Goal: Information Seeking & Learning: Learn about a topic

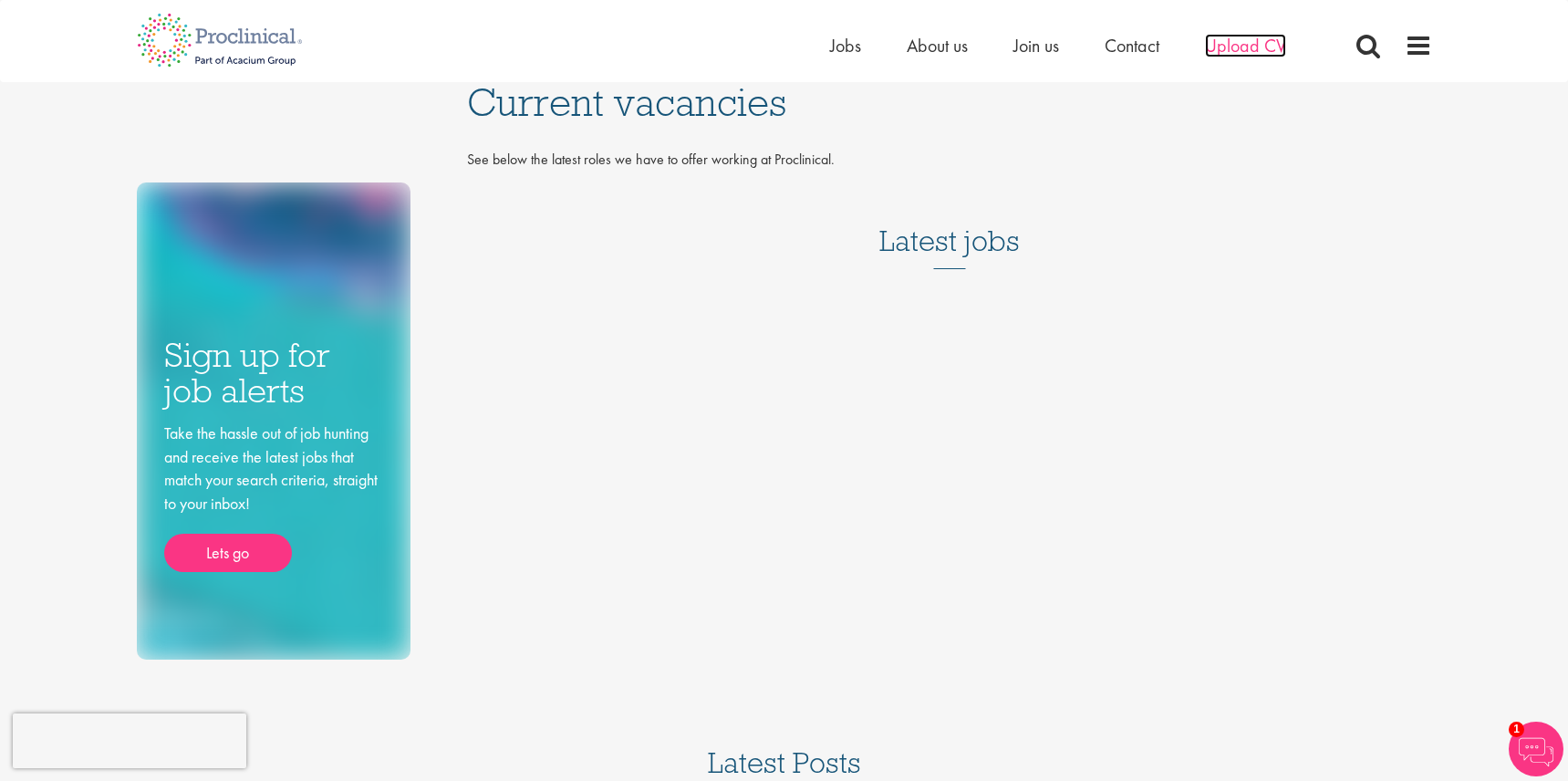
click at [1231, 49] on span "Upload CV" at bounding box center [1246, 46] width 82 height 23
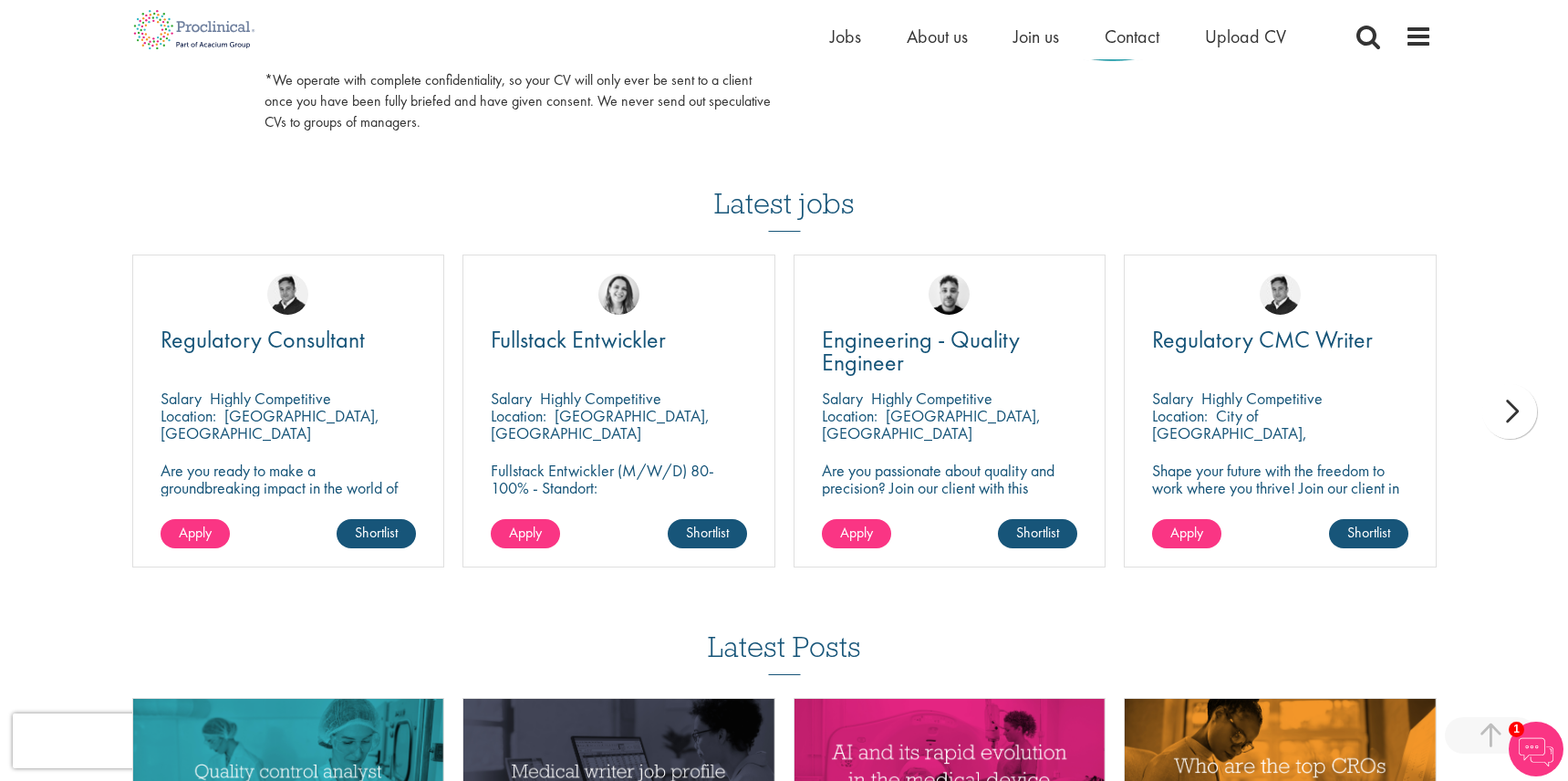
scroll to position [1133, 0]
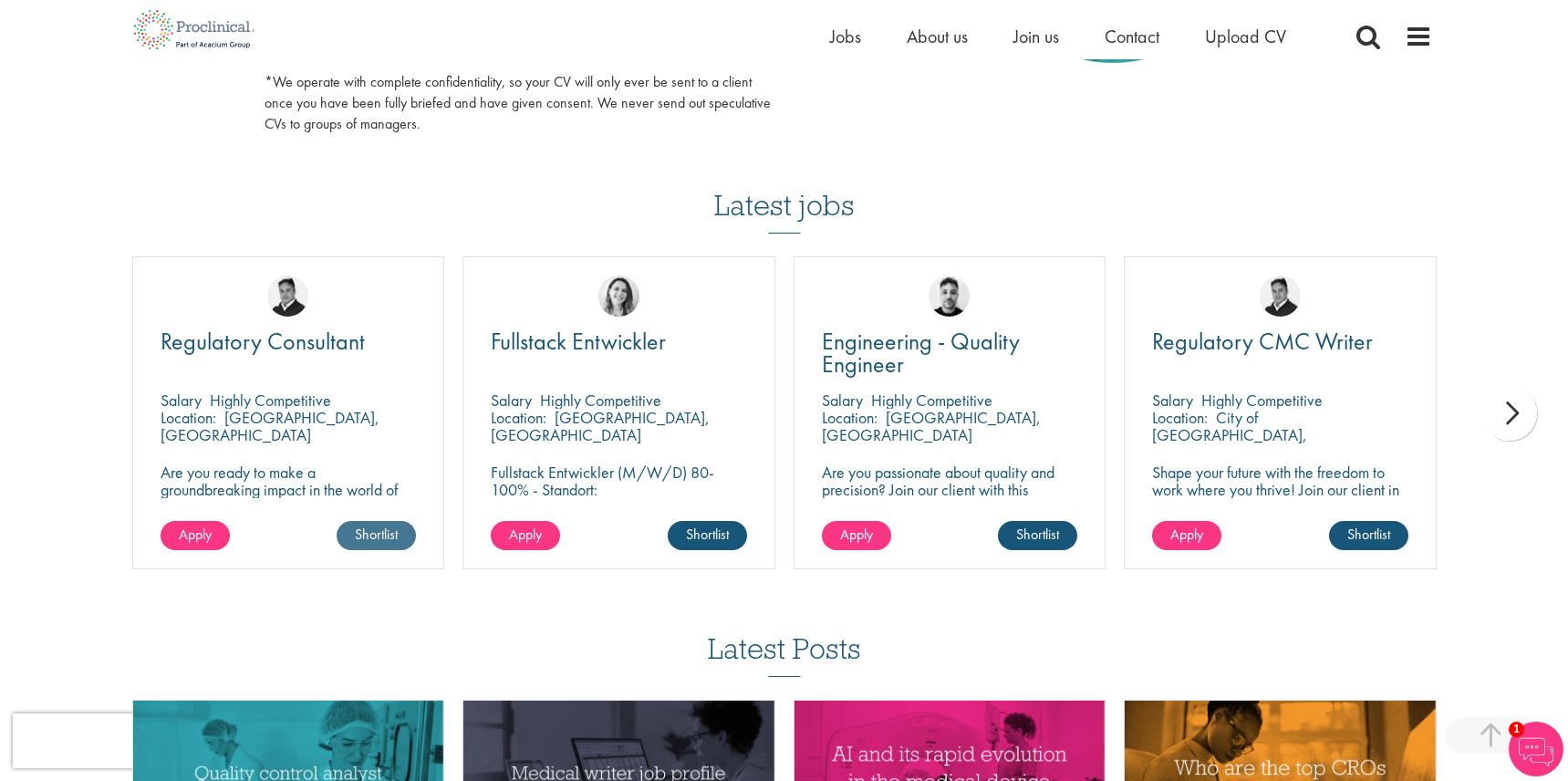
click at [382, 525] on link "Shortlist" at bounding box center [377, 535] width 80 height 29
click at [388, 524] on link "Shortlisted" at bounding box center [369, 535] width 94 height 29
click at [1519, 396] on div "next" at bounding box center [1510, 413] width 54 height 54
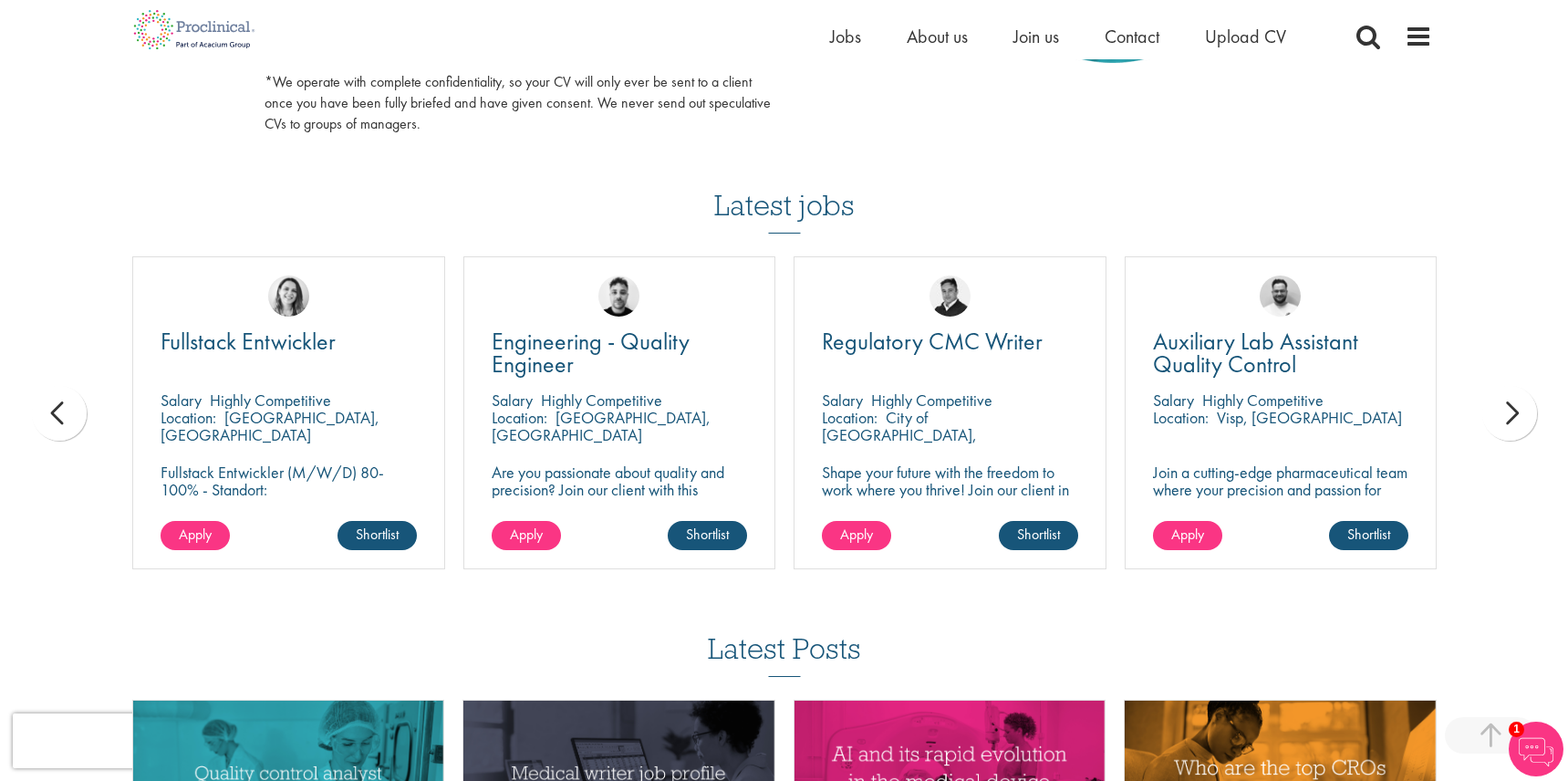
click at [1515, 406] on div "next" at bounding box center [1510, 413] width 54 height 54
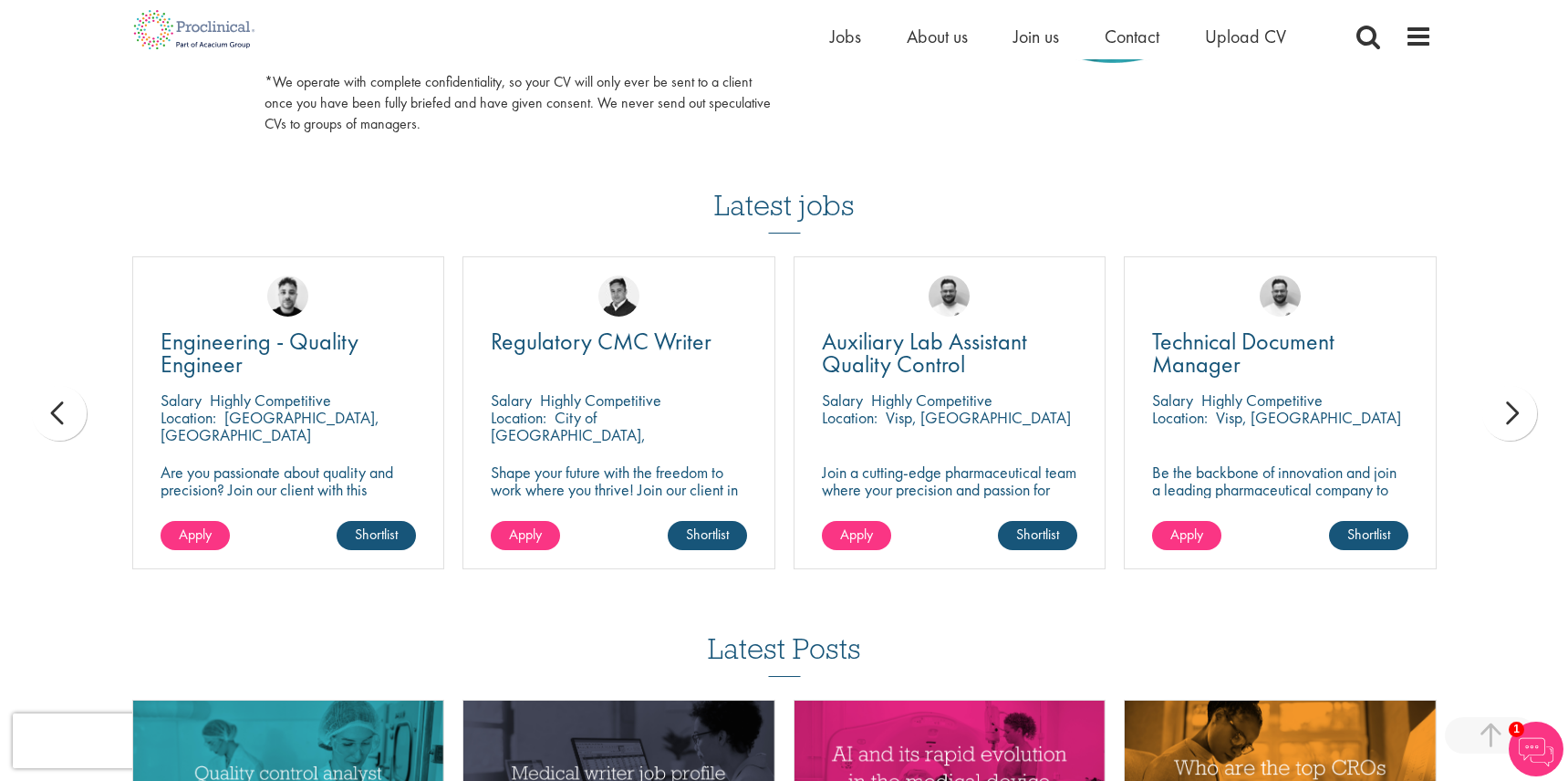
click at [1515, 406] on div "next" at bounding box center [1510, 413] width 54 height 54
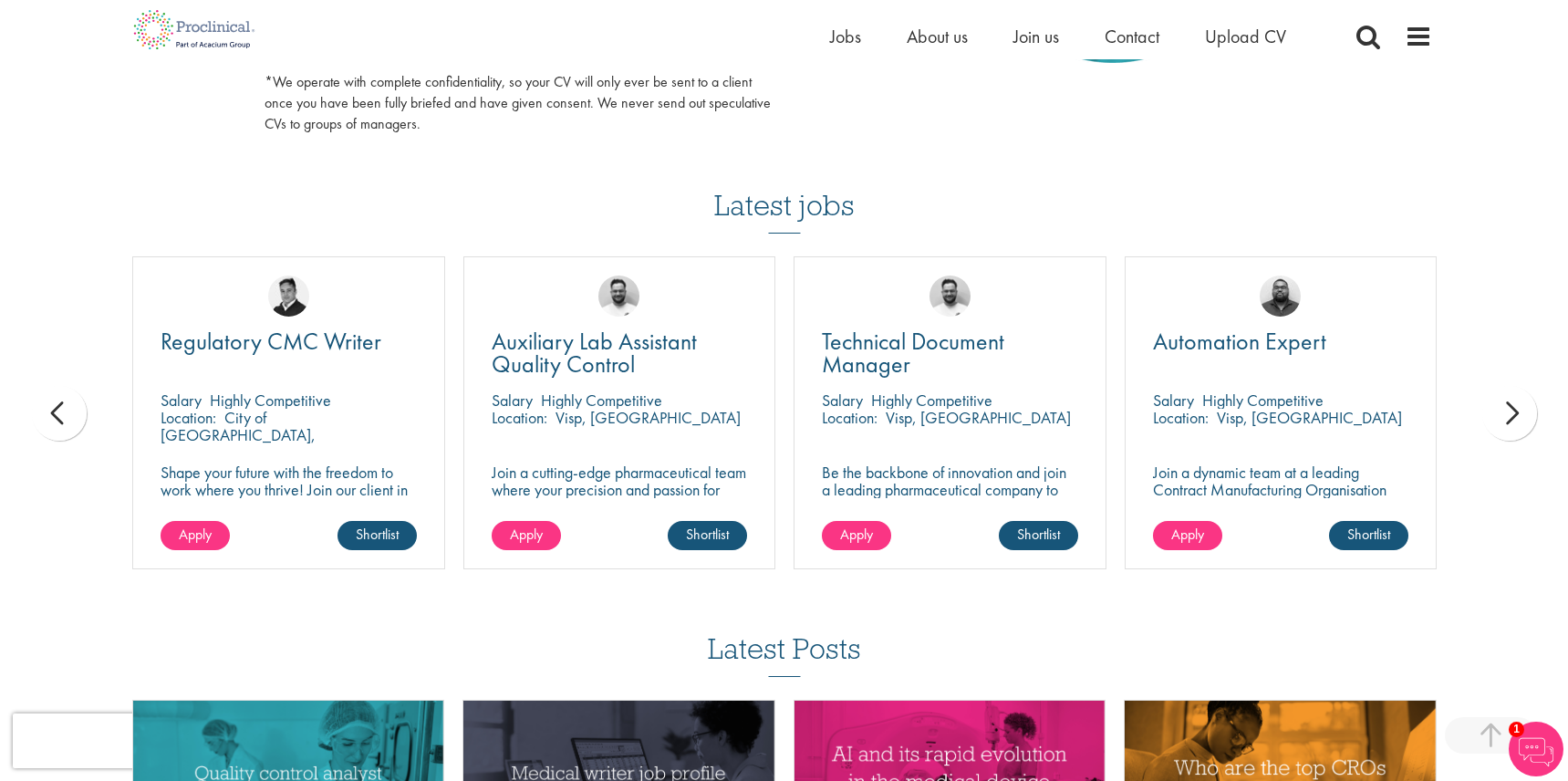
click at [1515, 406] on div "next" at bounding box center [1510, 413] width 54 height 54
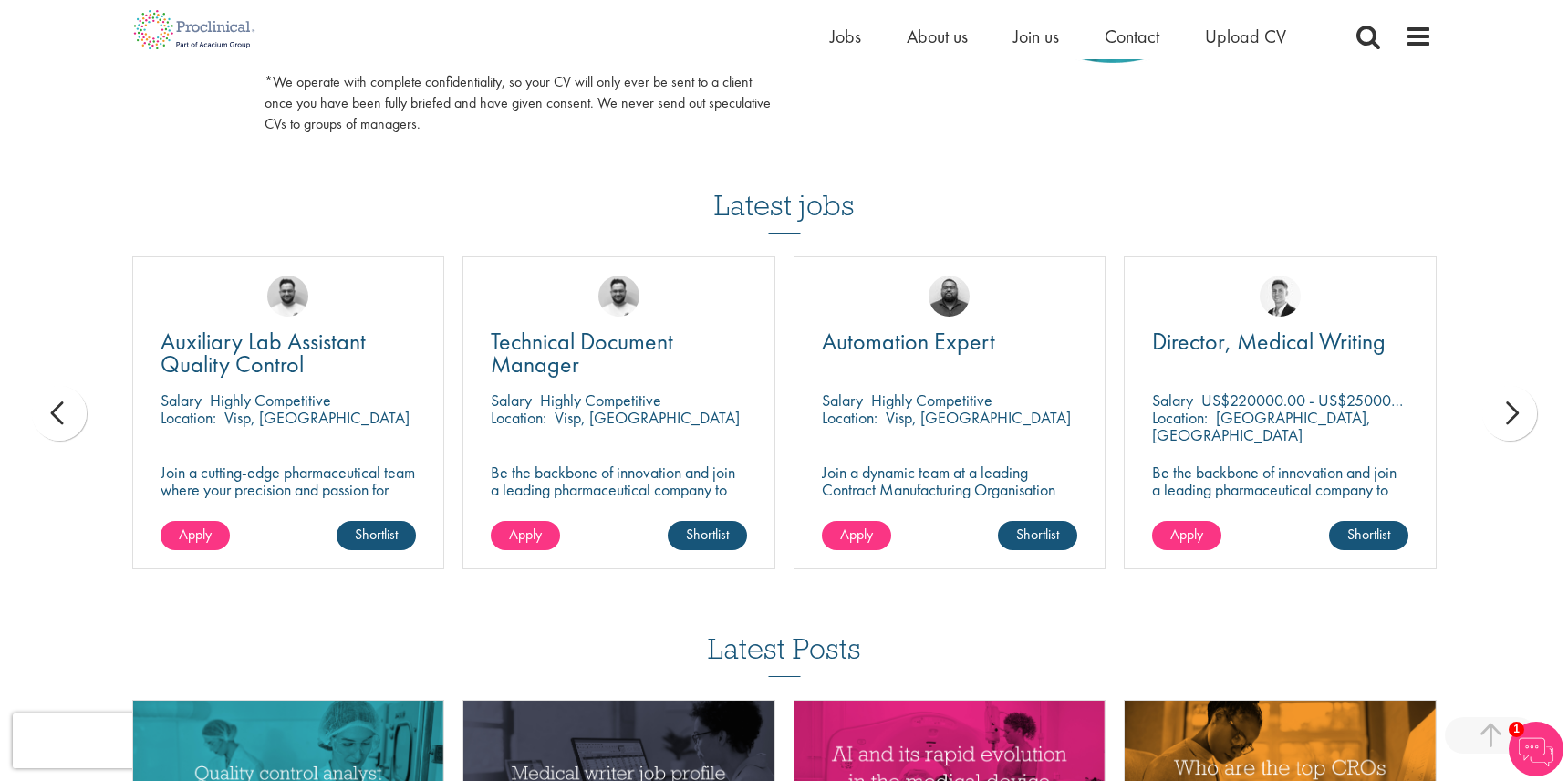
click at [1516, 407] on div "next" at bounding box center [1510, 413] width 54 height 54
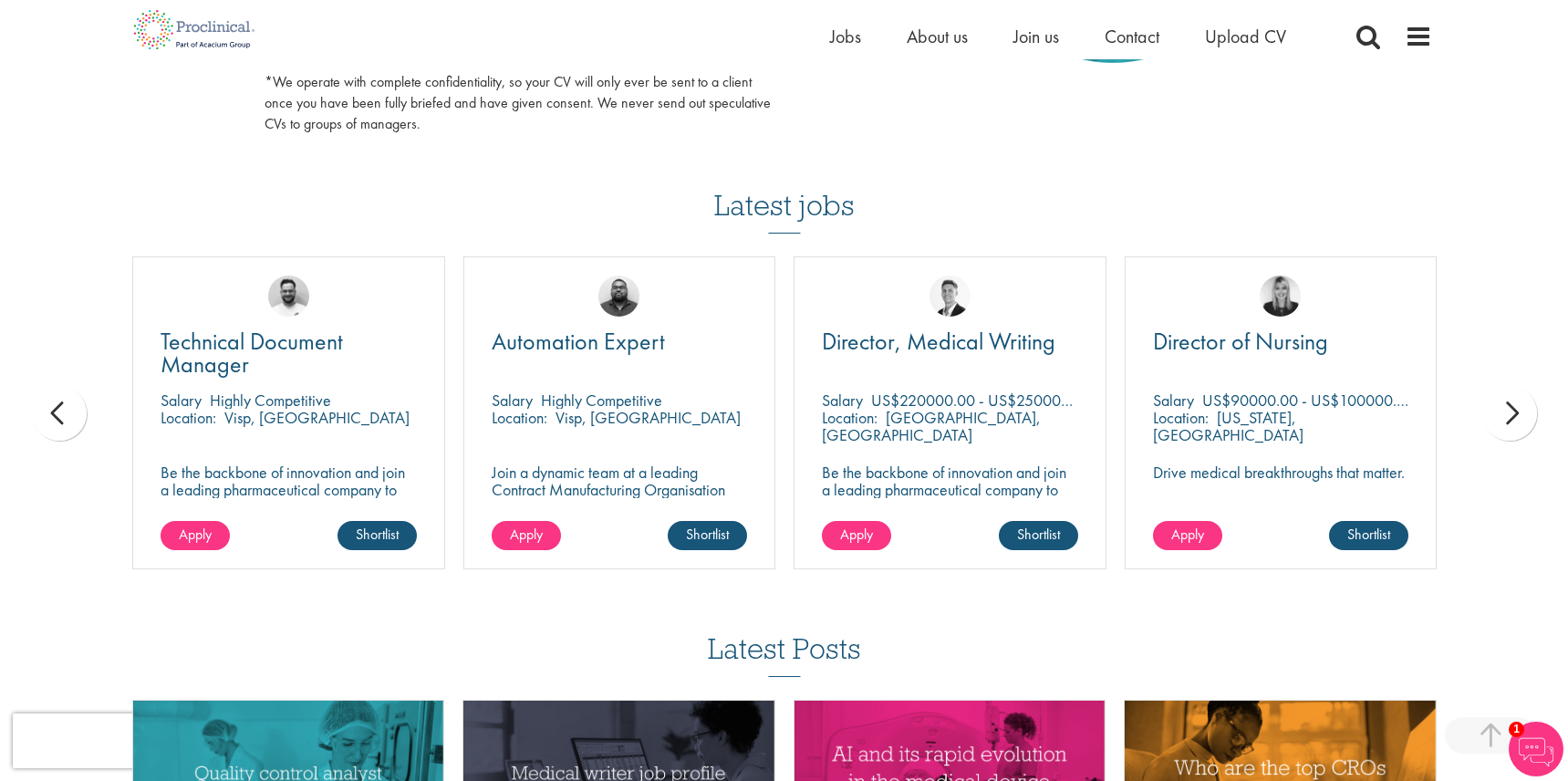
click at [1511, 392] on div "next" at bounding box center [1510, 413] width 54 height 54
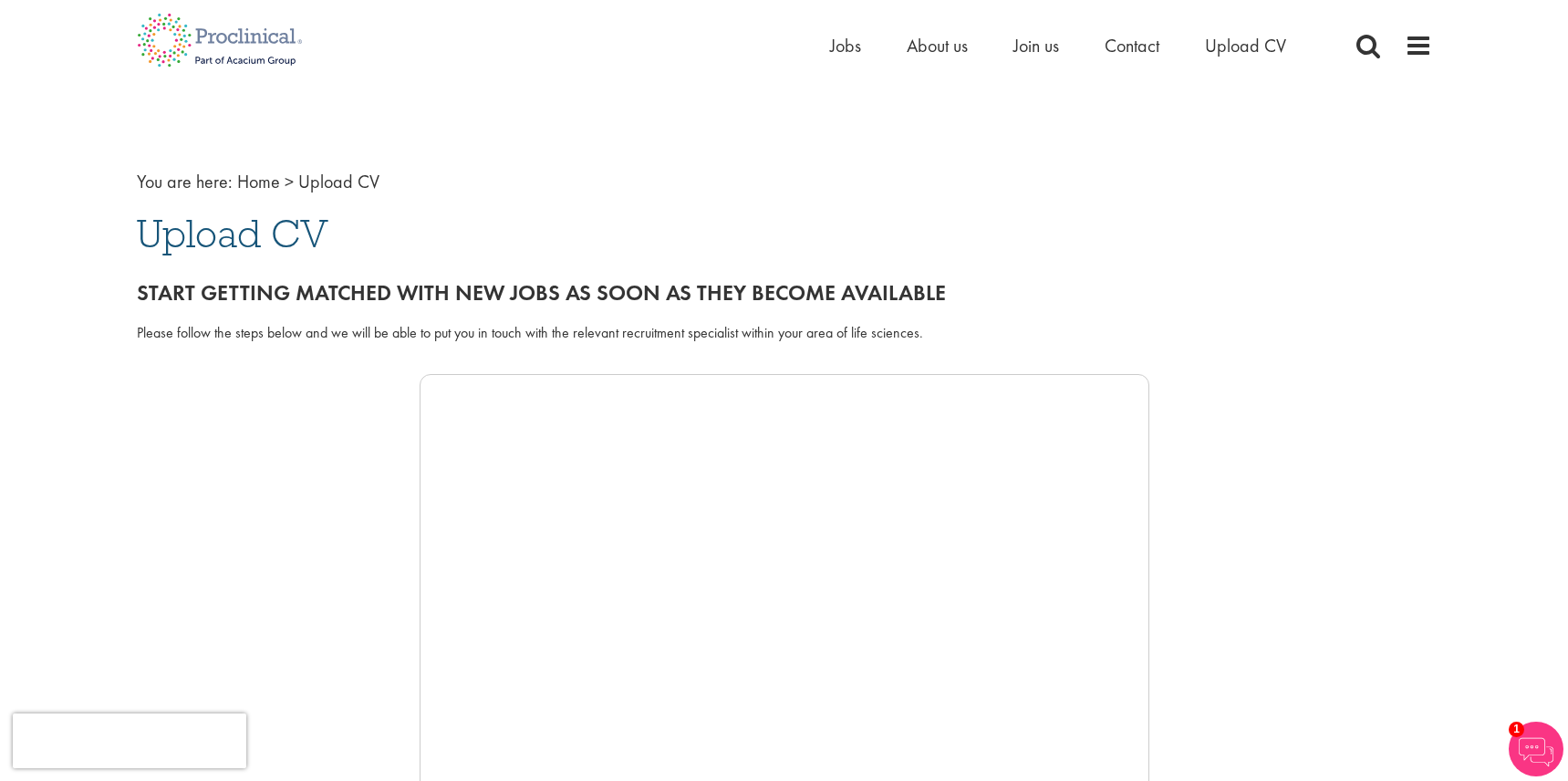
scroll to position [0, 0]
click at [844, 51] on span "Jobs" at bounding box center [846, 46] width 31 height 23
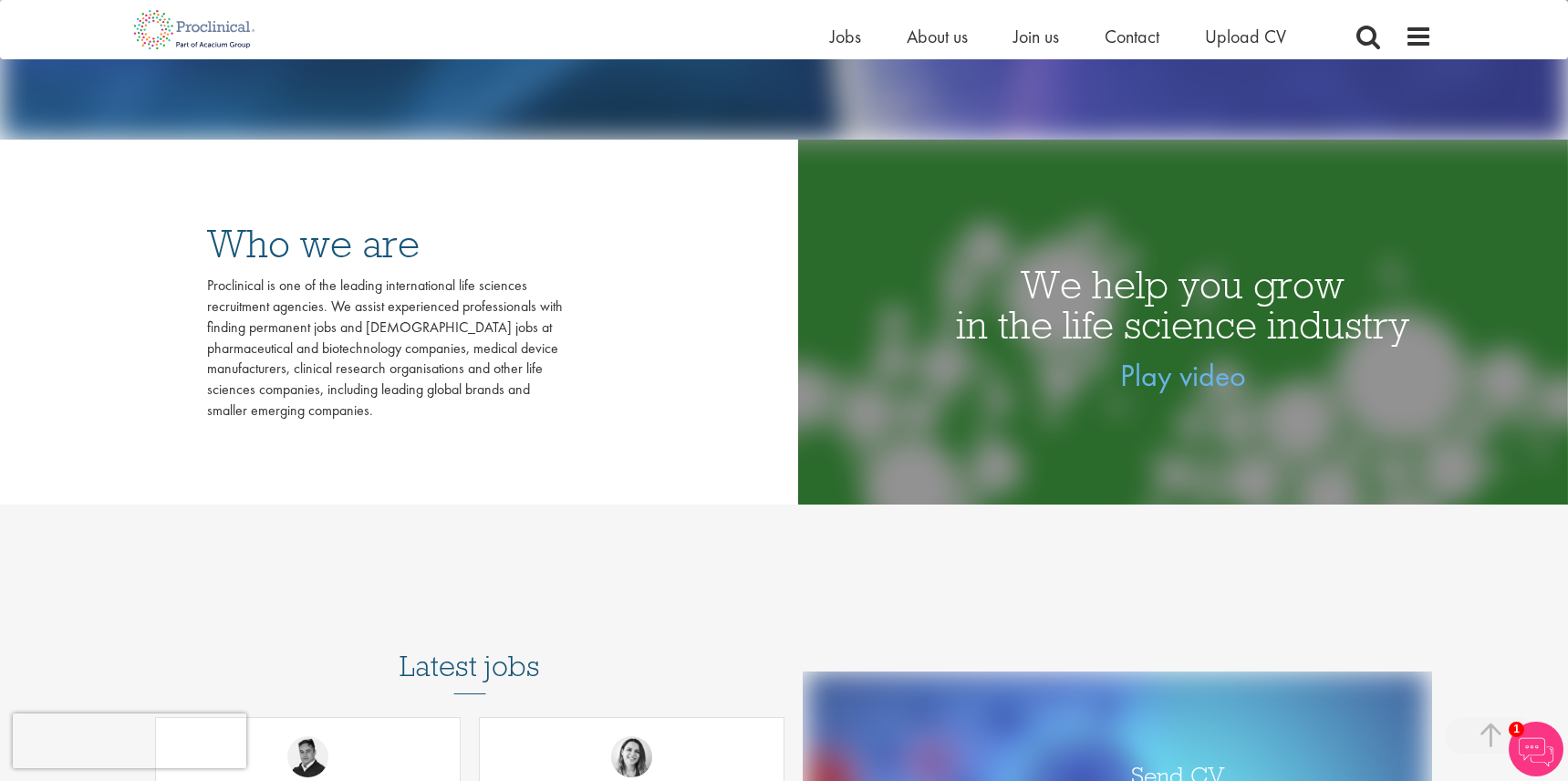
scroll to position [608, 0]
click at [1196, 390] on link "Play video" at bounding box center [1183, 376] width 126 height 39
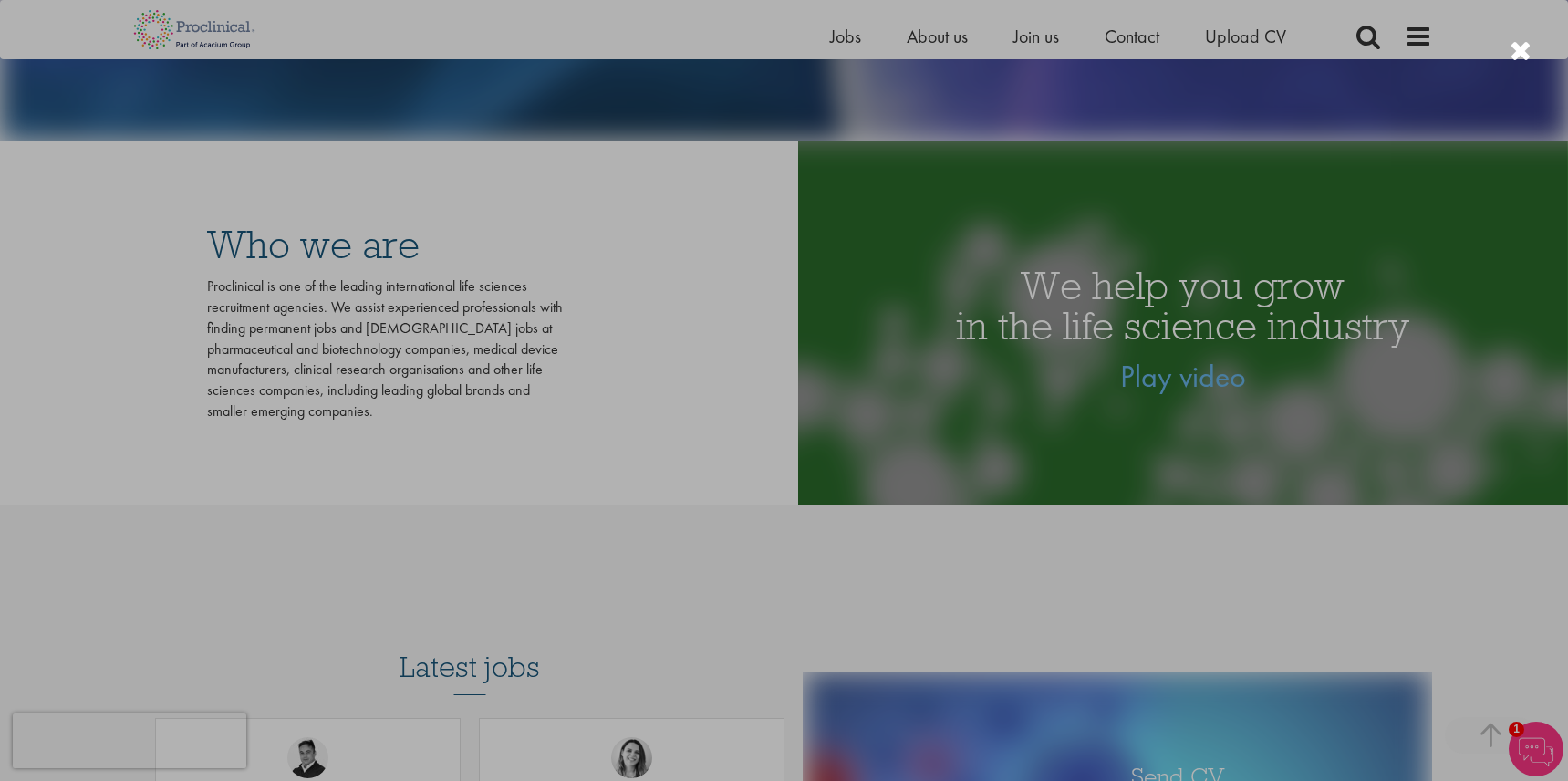
click at [924, 646] on div at bounding box center [784, 390] width 1568 height 781
click at [195, 532] on div at bounding box center [784, 390] width 1568 height 781
click at [331, 496] on div at bounding box center [784, 390] width 1568 height 781
click at [1520, 50] on div at bounding box center [1520, 51] width 22 height 30
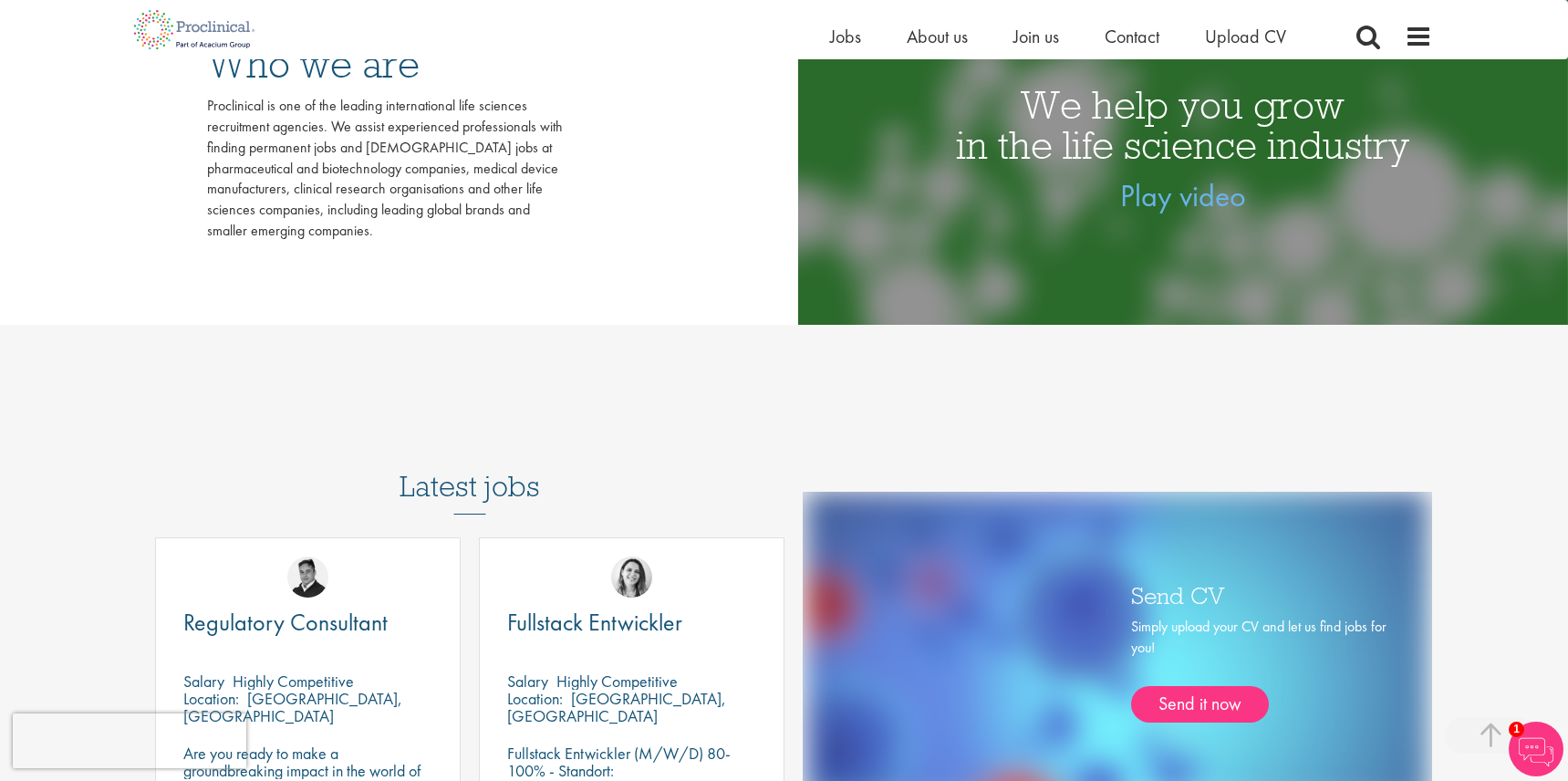
scroll to position [755, 0]
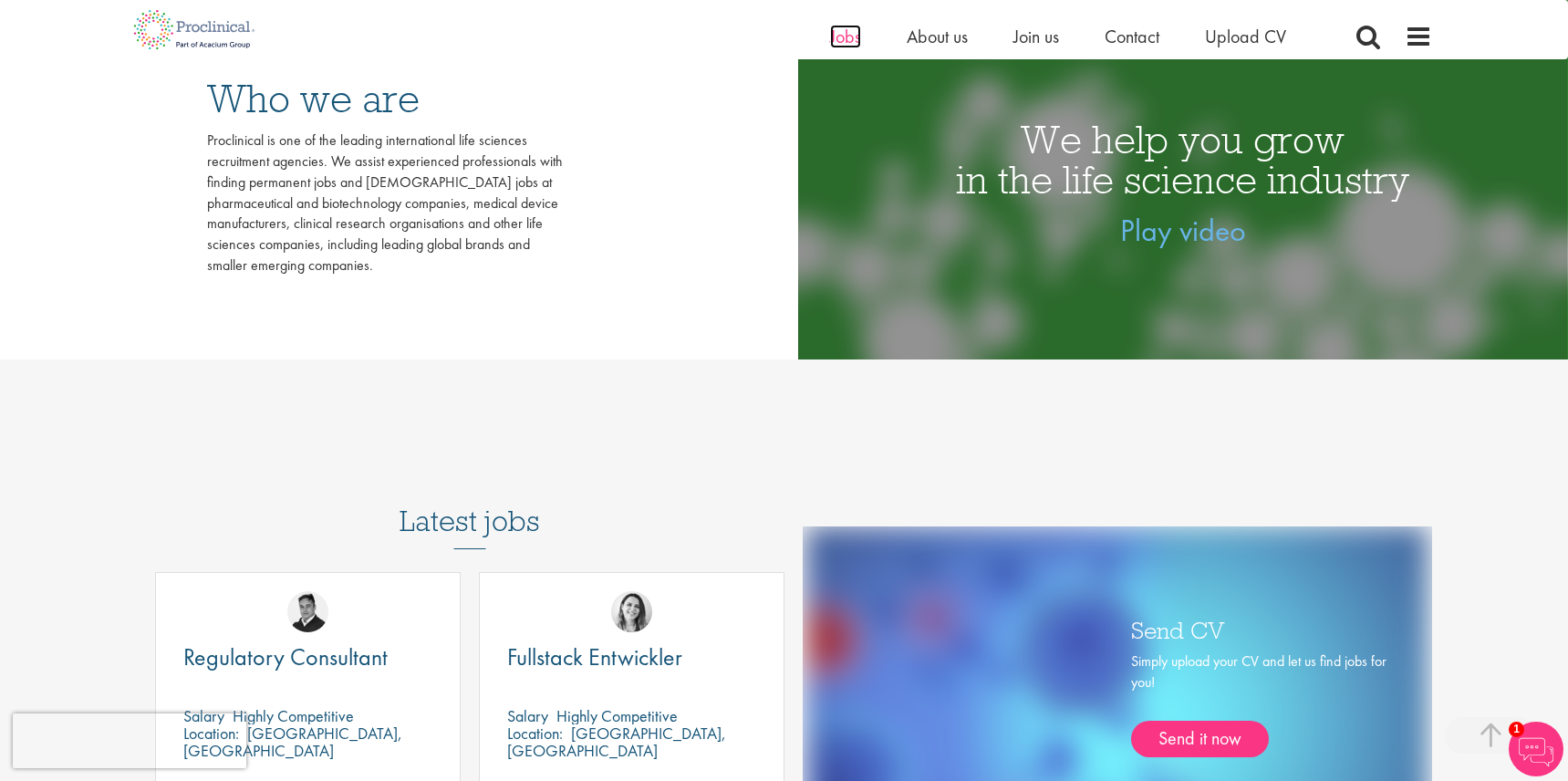
click at [849, 33] on span "Jobs" at bounding box center [846, 36] width 31 height 23
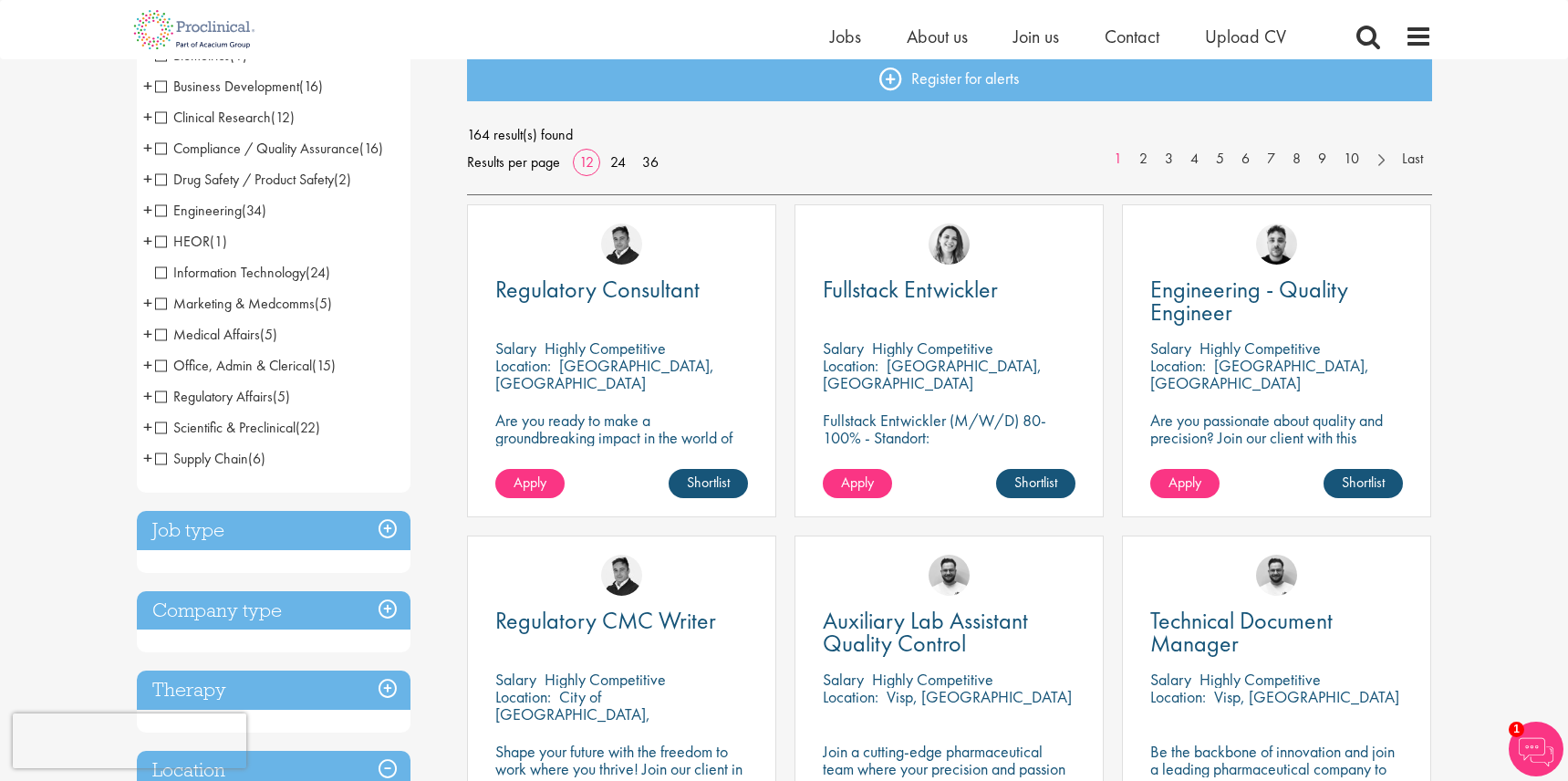
scroll to position [208, 0]
click at [156, 113] on span "Clinical Research" at bounding box center [213, 117] width 116 height 19
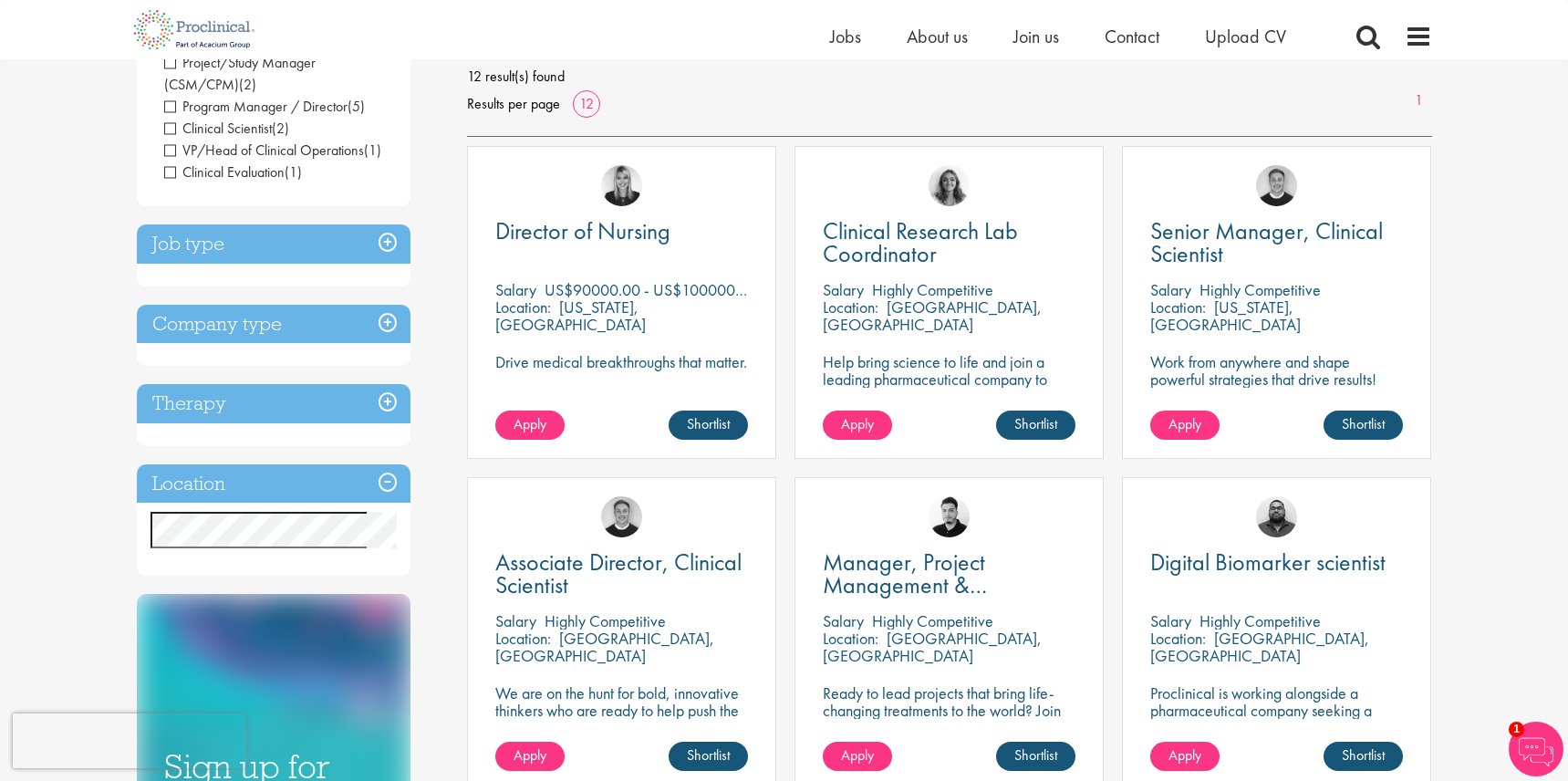
scroll to position [266, 0]
click at [390, 463] on h3 "Location" at bounding box center [274, 483] width 274 height 39
drag, startPoint x: 351, startPoint y: 486, endPoint x: 228, endPoint y: 539, distance: 133.9
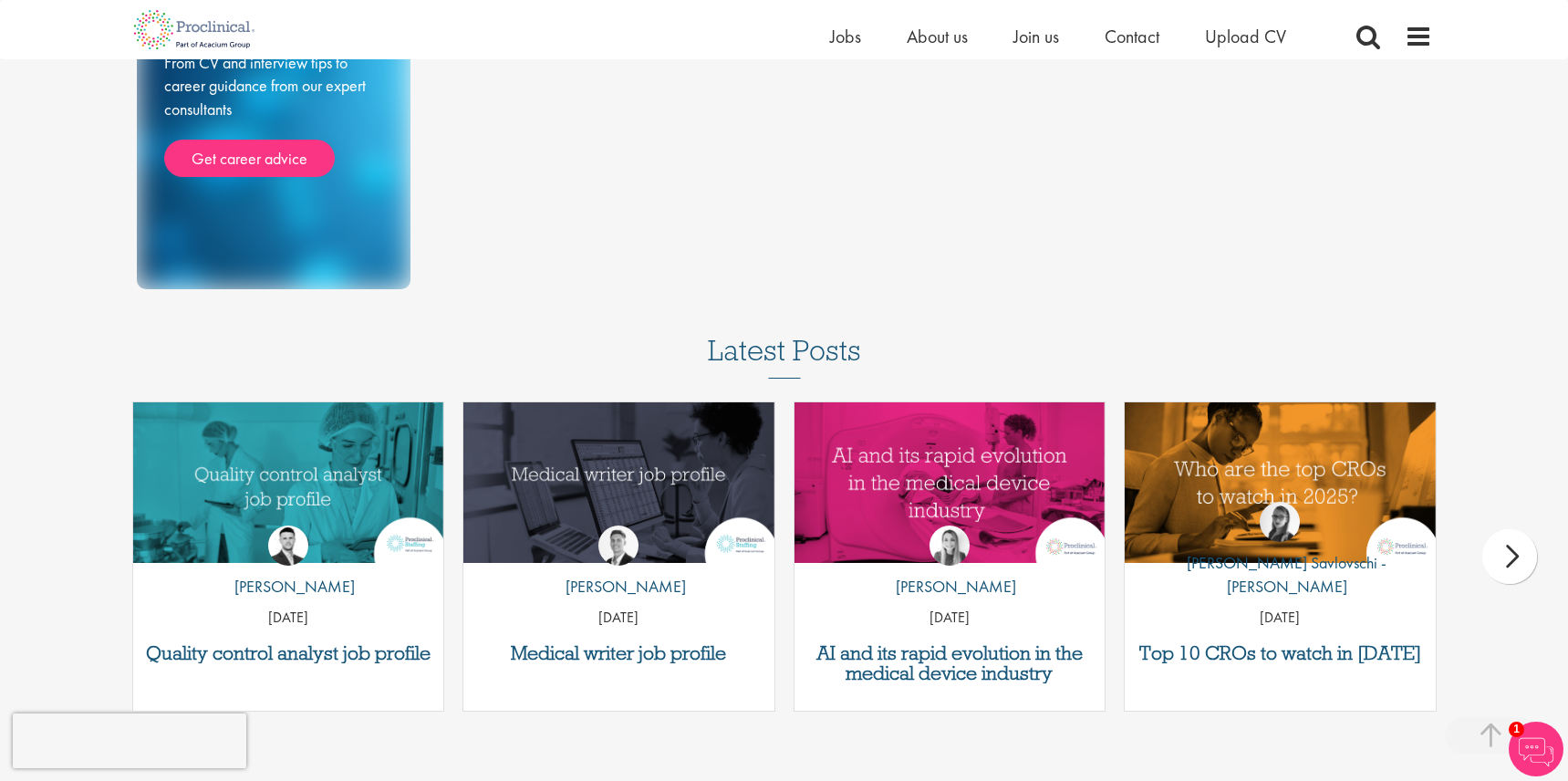
scroll to position [1008, 0]
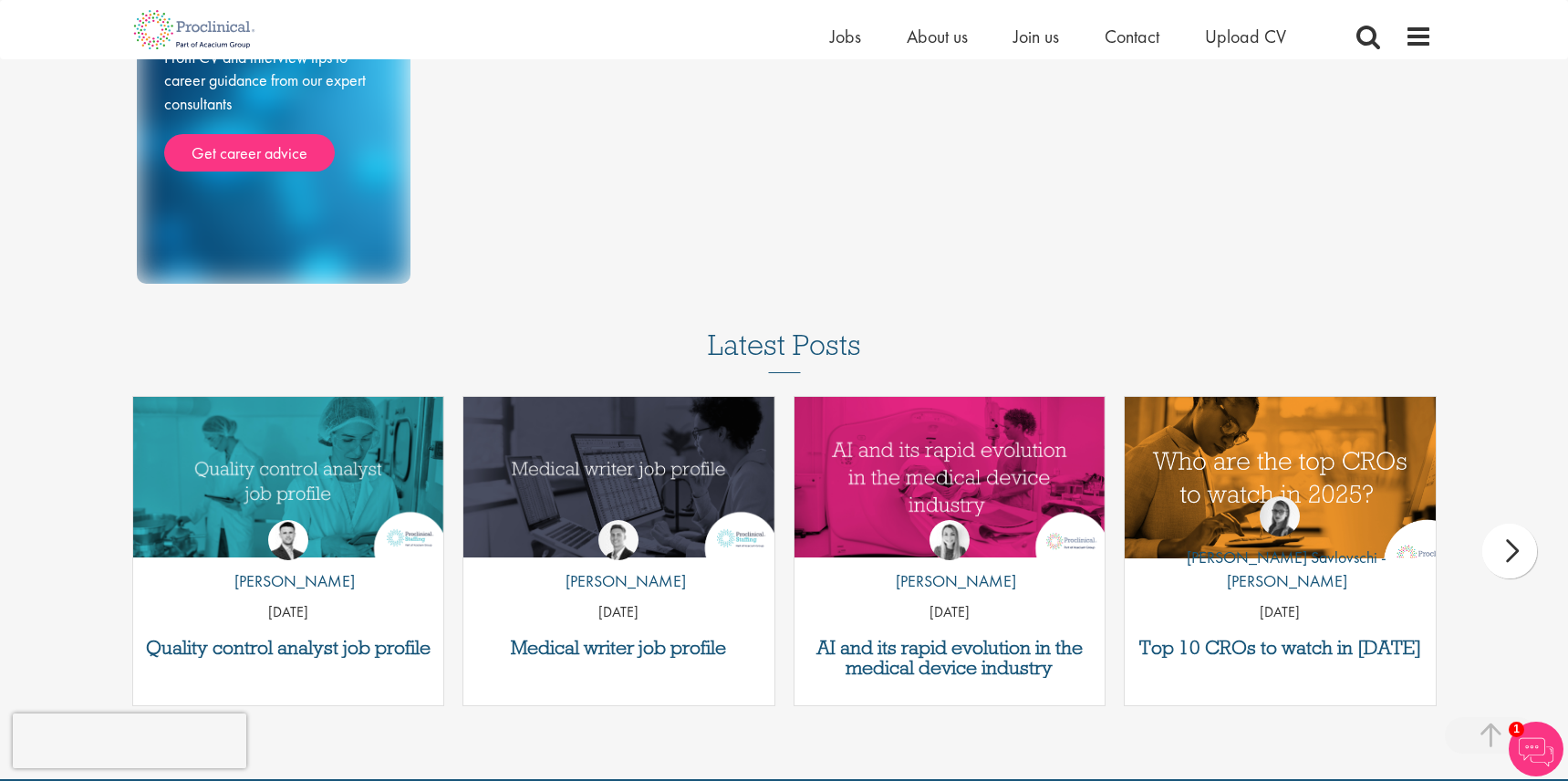
click at [1266, 477] on img "Link to a post" at bounding box center [1280, 477] width 373 height 193
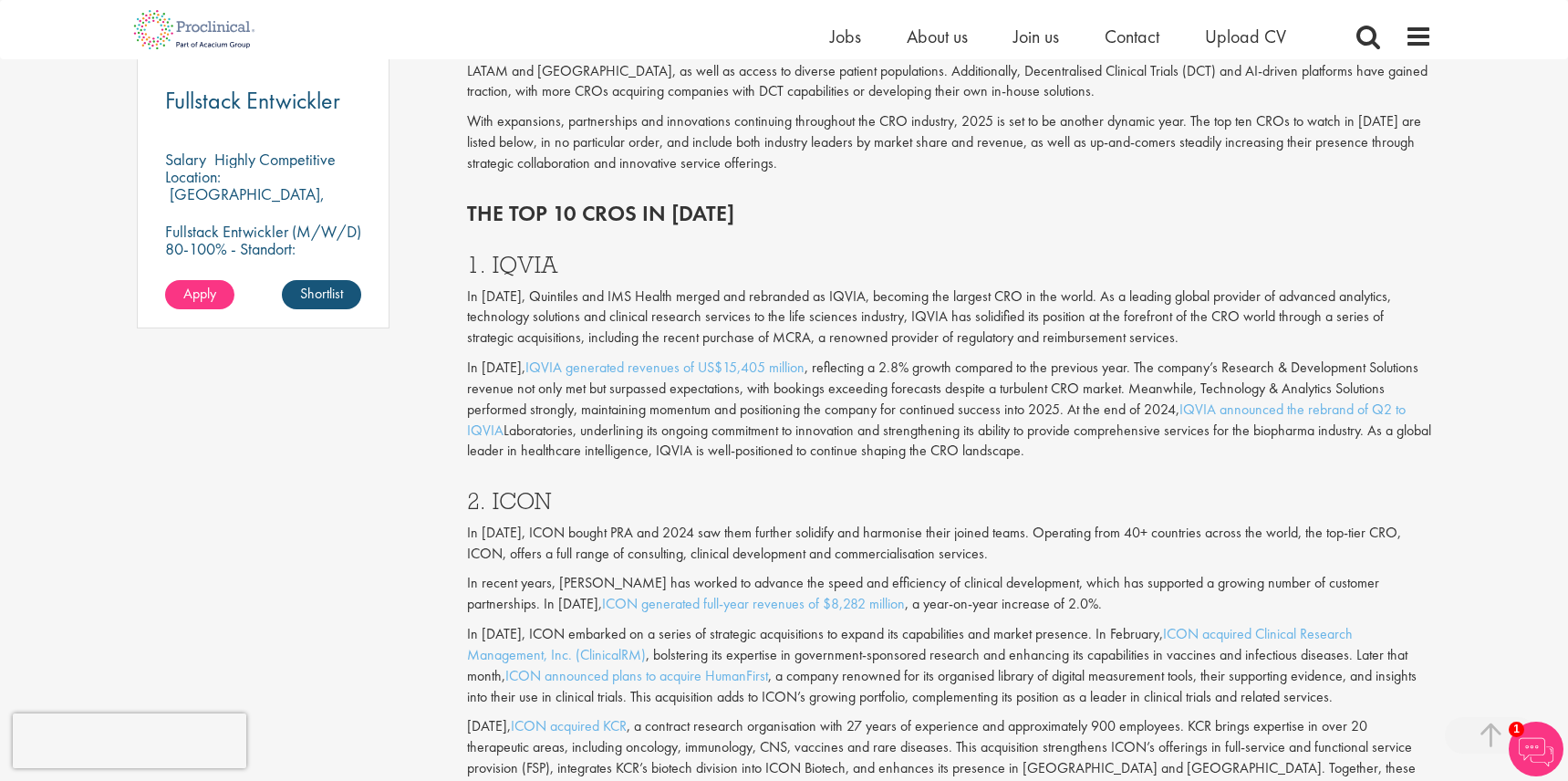
scroll to position [1407, 0]
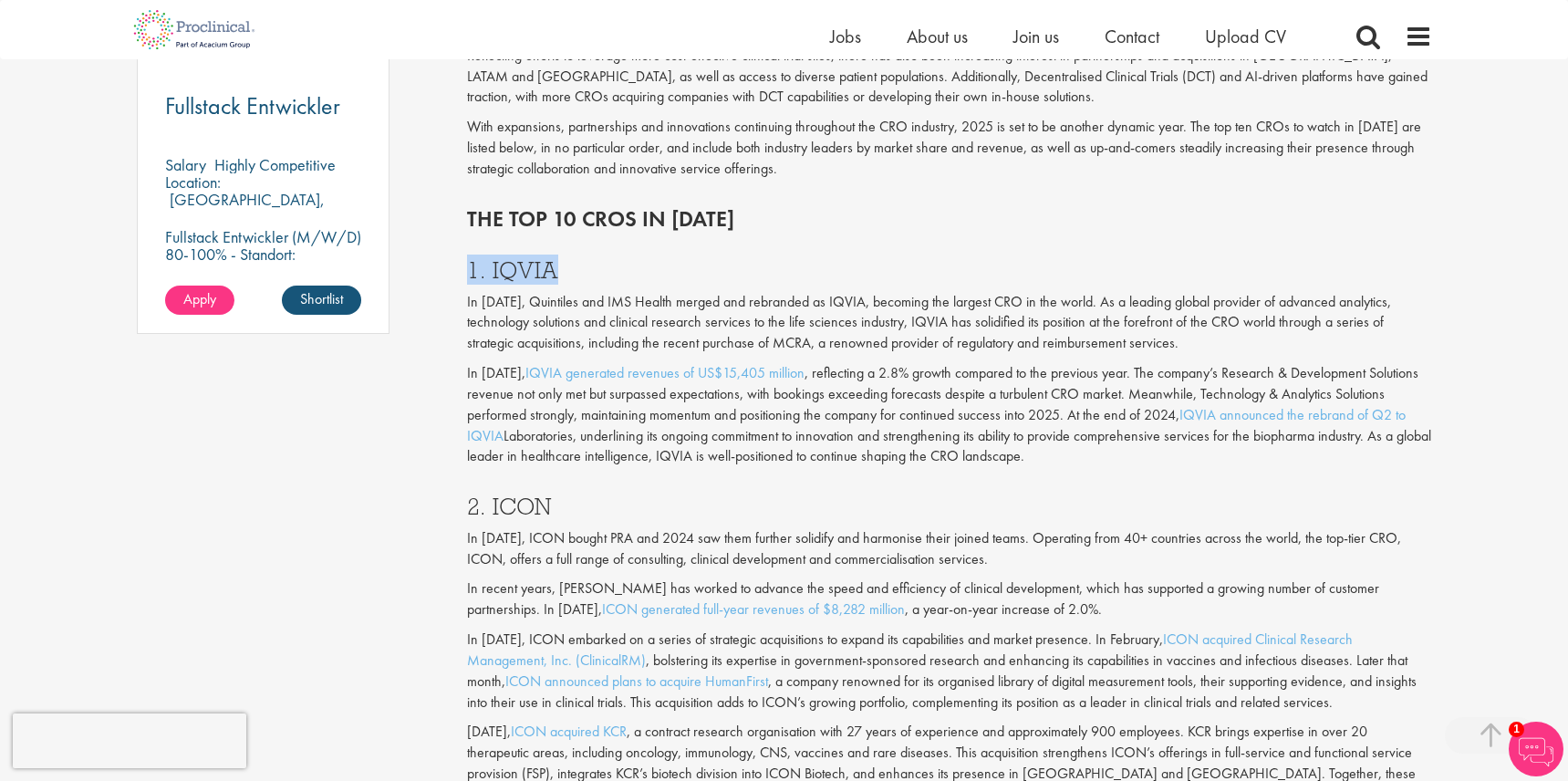
drag, startPoint x: 554, startPoint y: 249, endPoint x: 457, endPoint y: 246, distance: 97.0
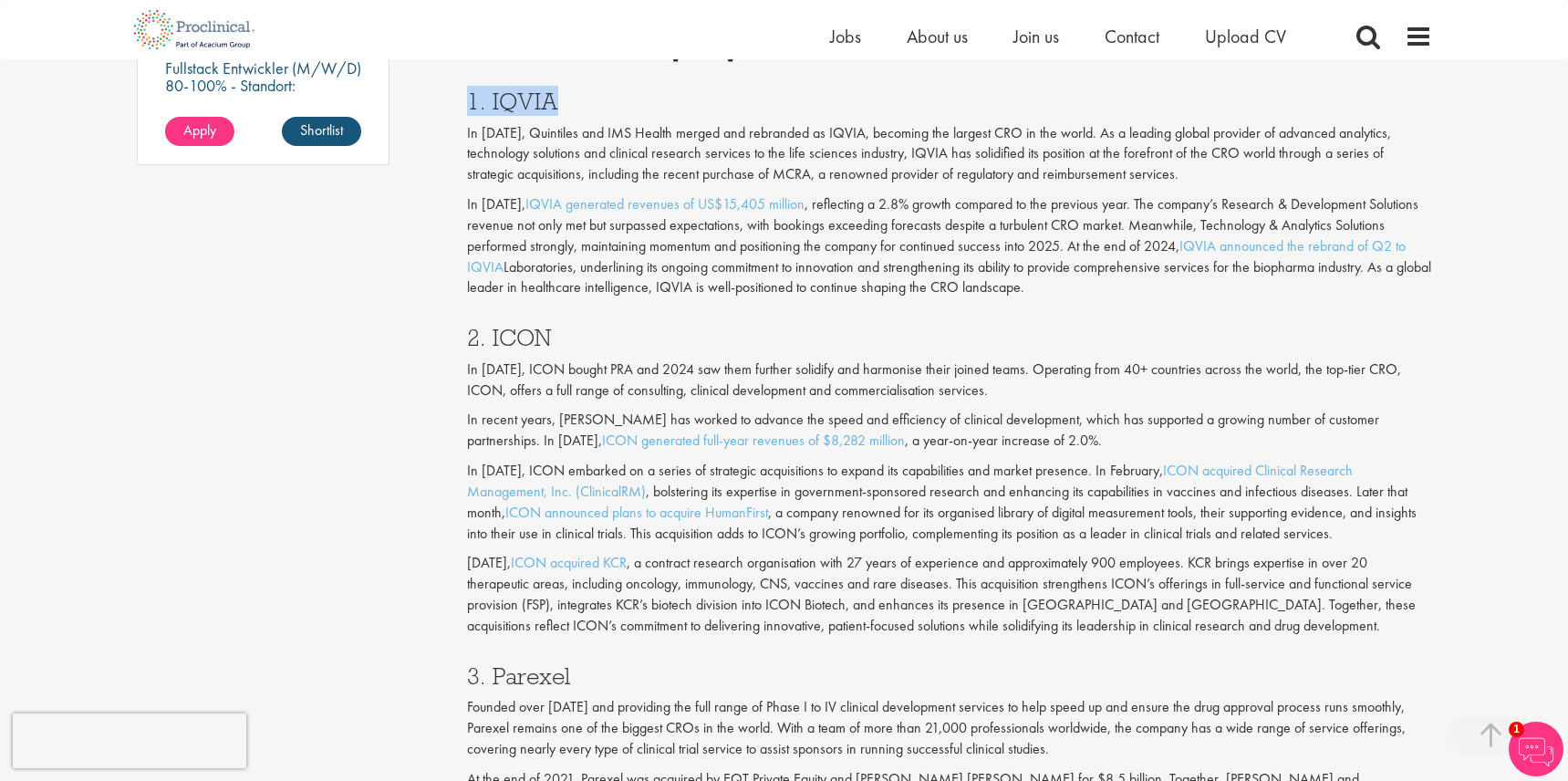
scroll to position [1561, 0]
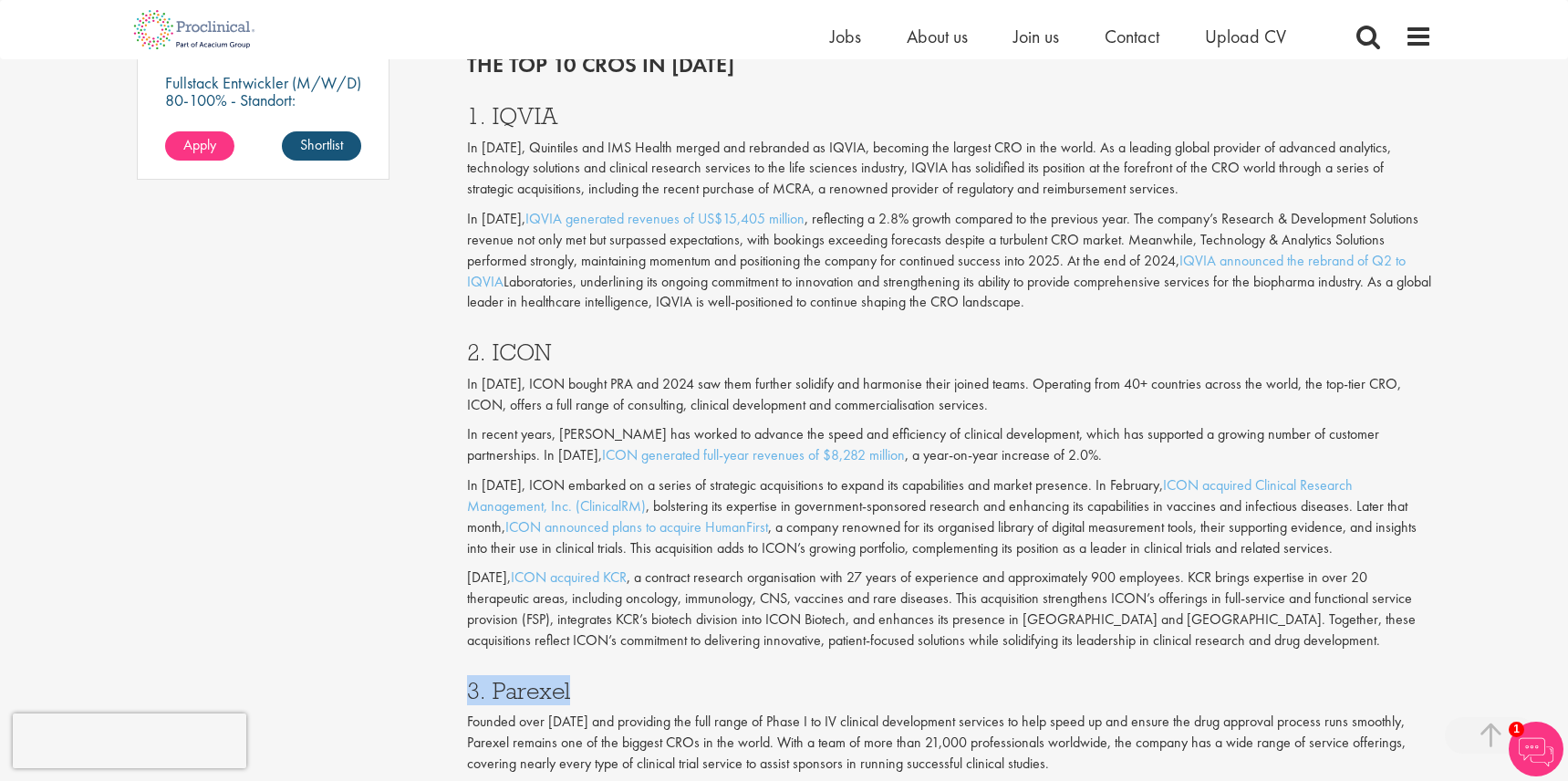
drag, startPoint x: 573, startPoint y: 651, endPoint x: 433, endPoint y: 628, distance: 141.9
copy h3 "3. Parexel"
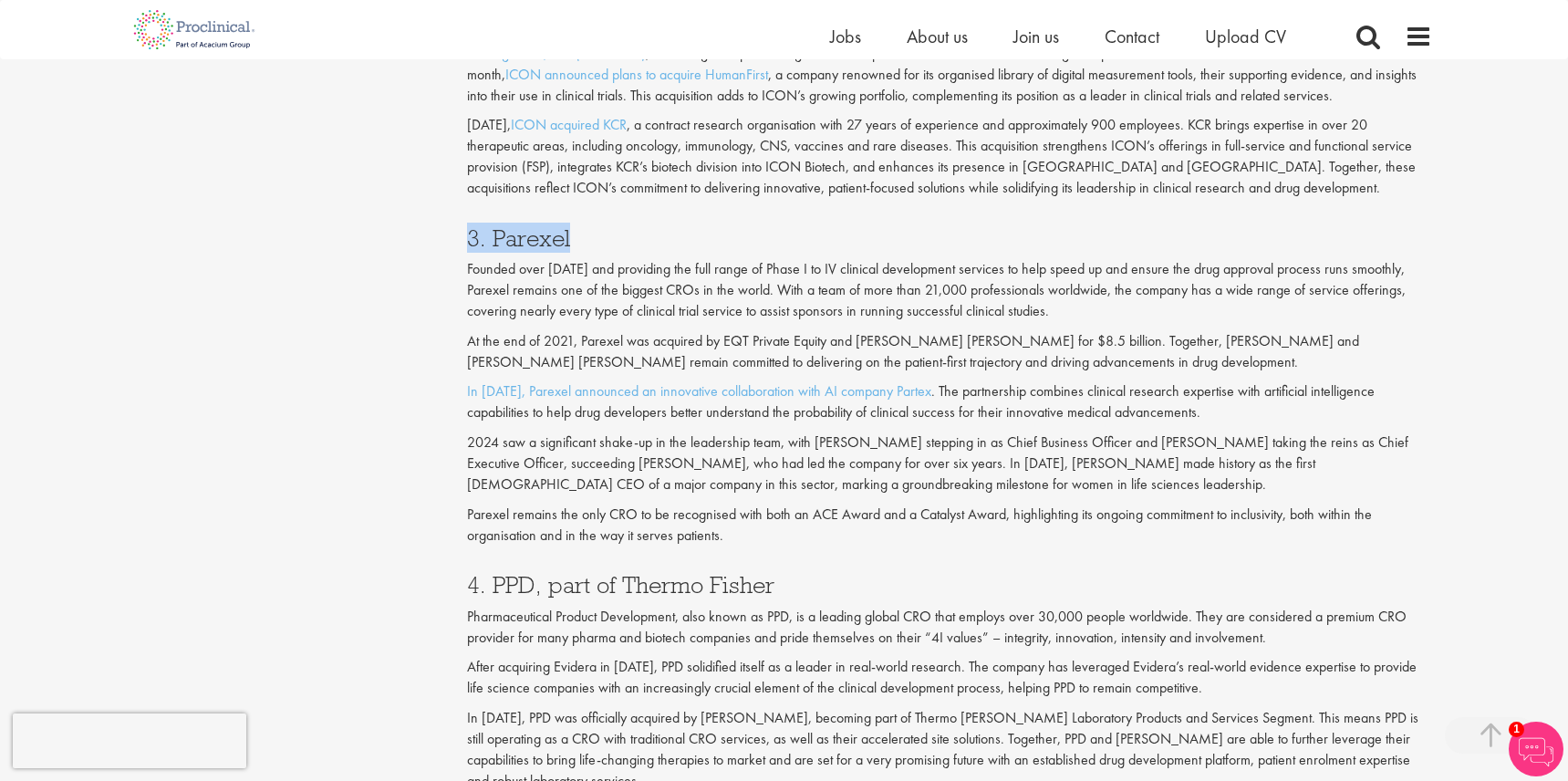
scroll to position [2015, 0]
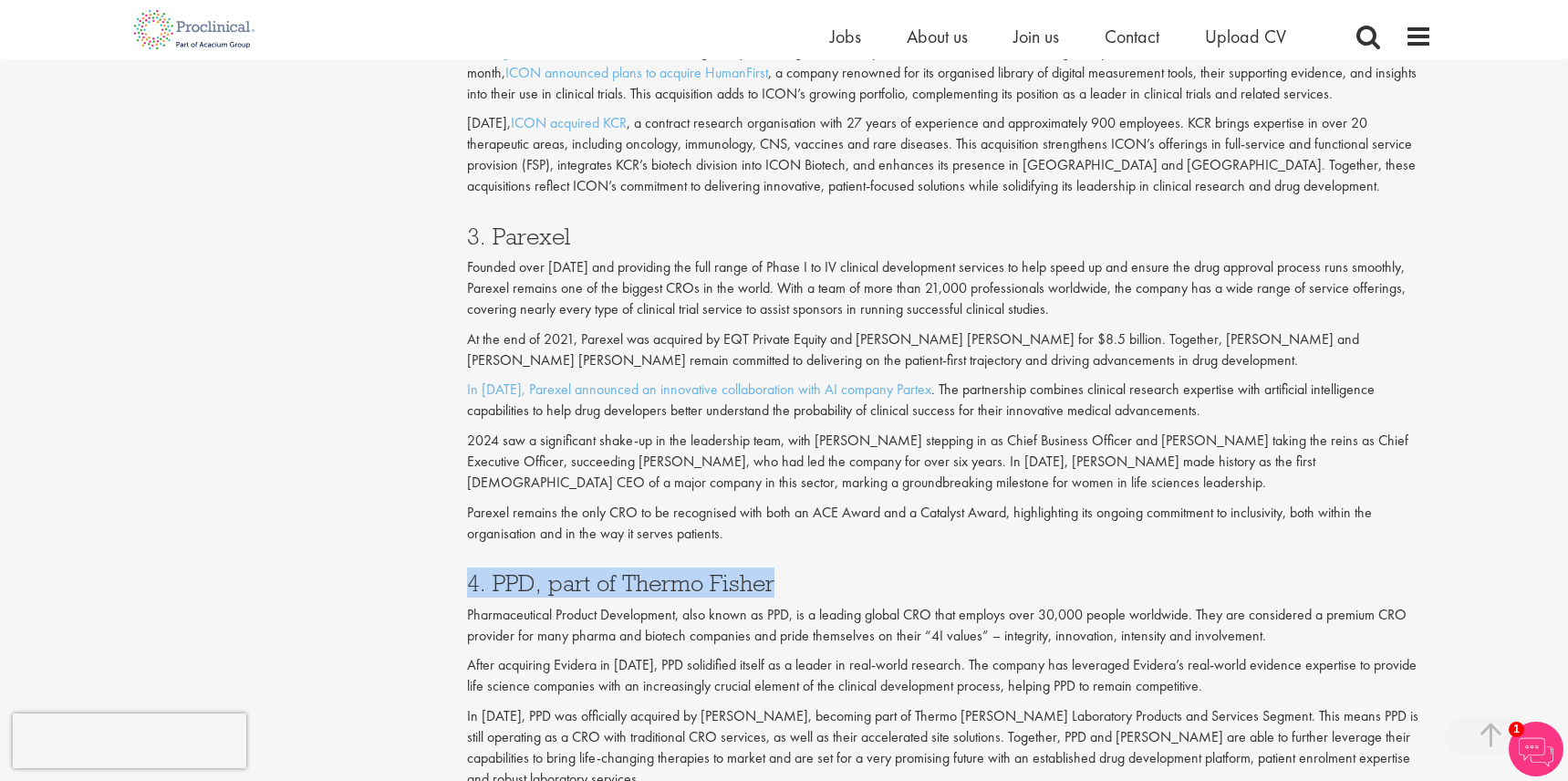
drag, startPoint x: 777, startPoint y: 534, endPoint x: 425, endPoint y: 534, distance: 352.0
click at [425, 534] on div "Content types Quizzes Blogs Guidebooks Videos Infographics Case studies Press r…" at bounding box center [785, 542] width 1323 height 4725
copy h3 "4. PPD, part of Thermo Fisher"
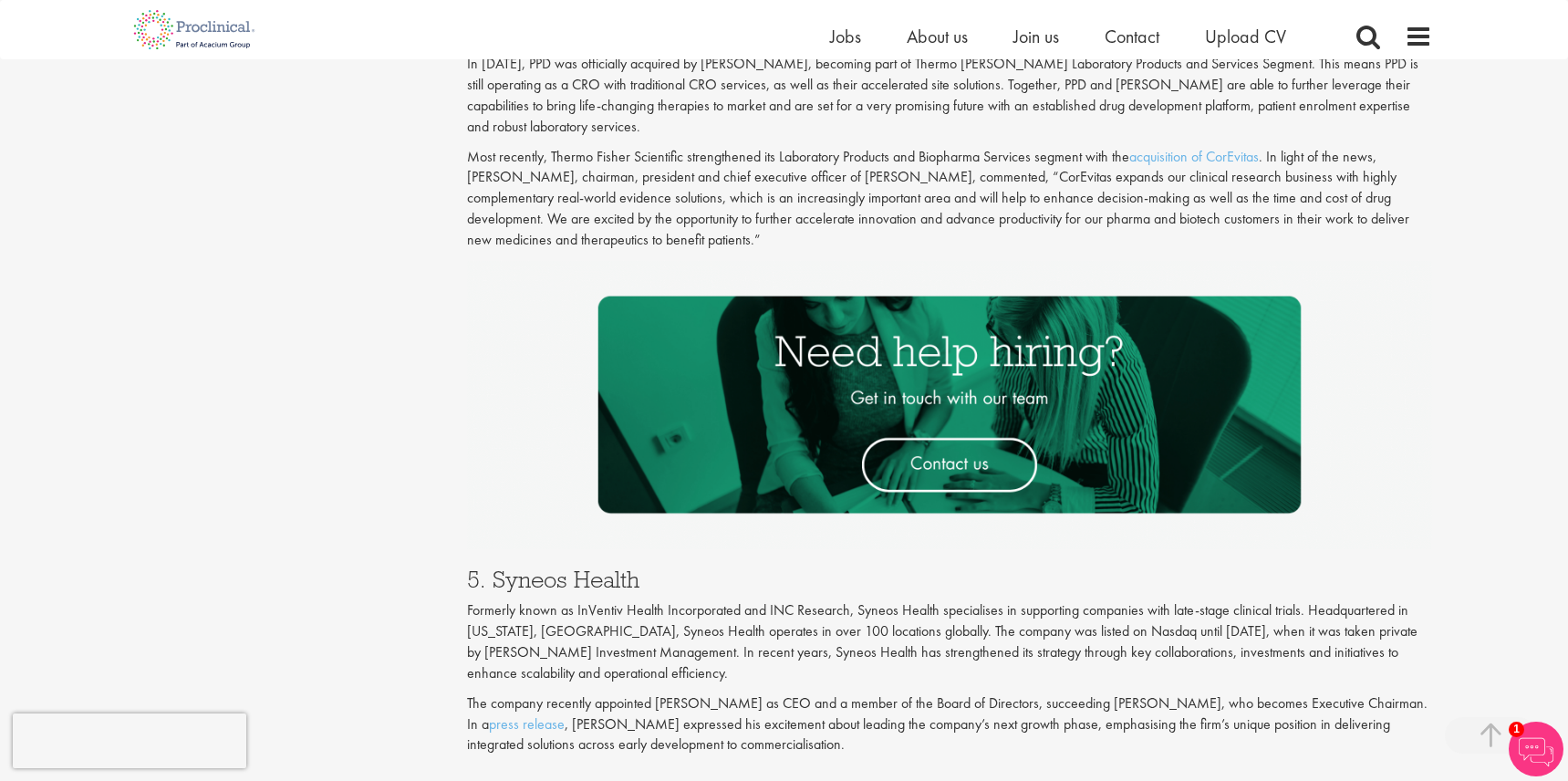
scroll to position [2668, 0]
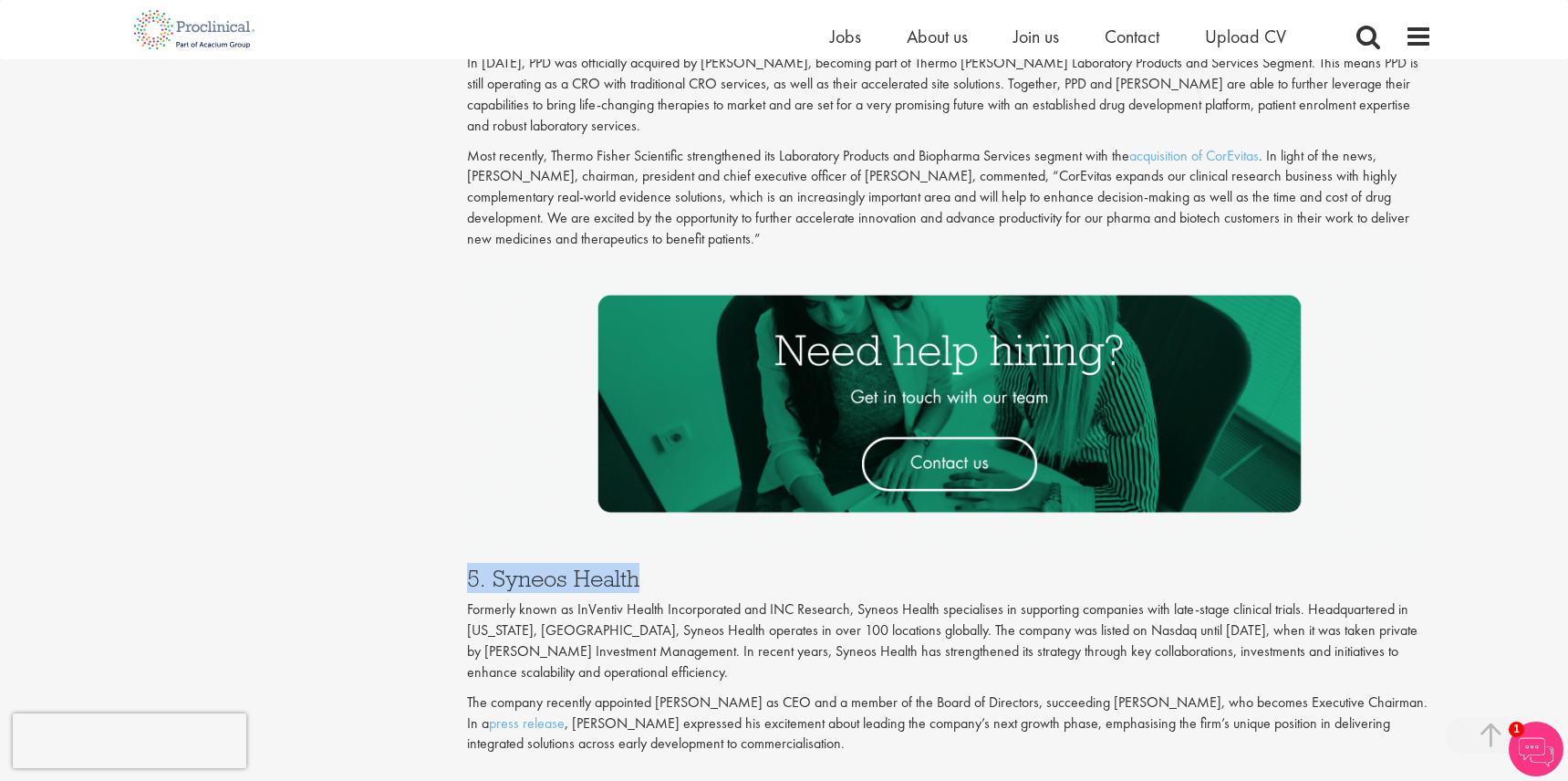
drag, startPoint x: 640, startPoint y: 524, endPoint x: 413, endPoint y: 519, distance: 227.1
copy h3 "5. Syneos Health"
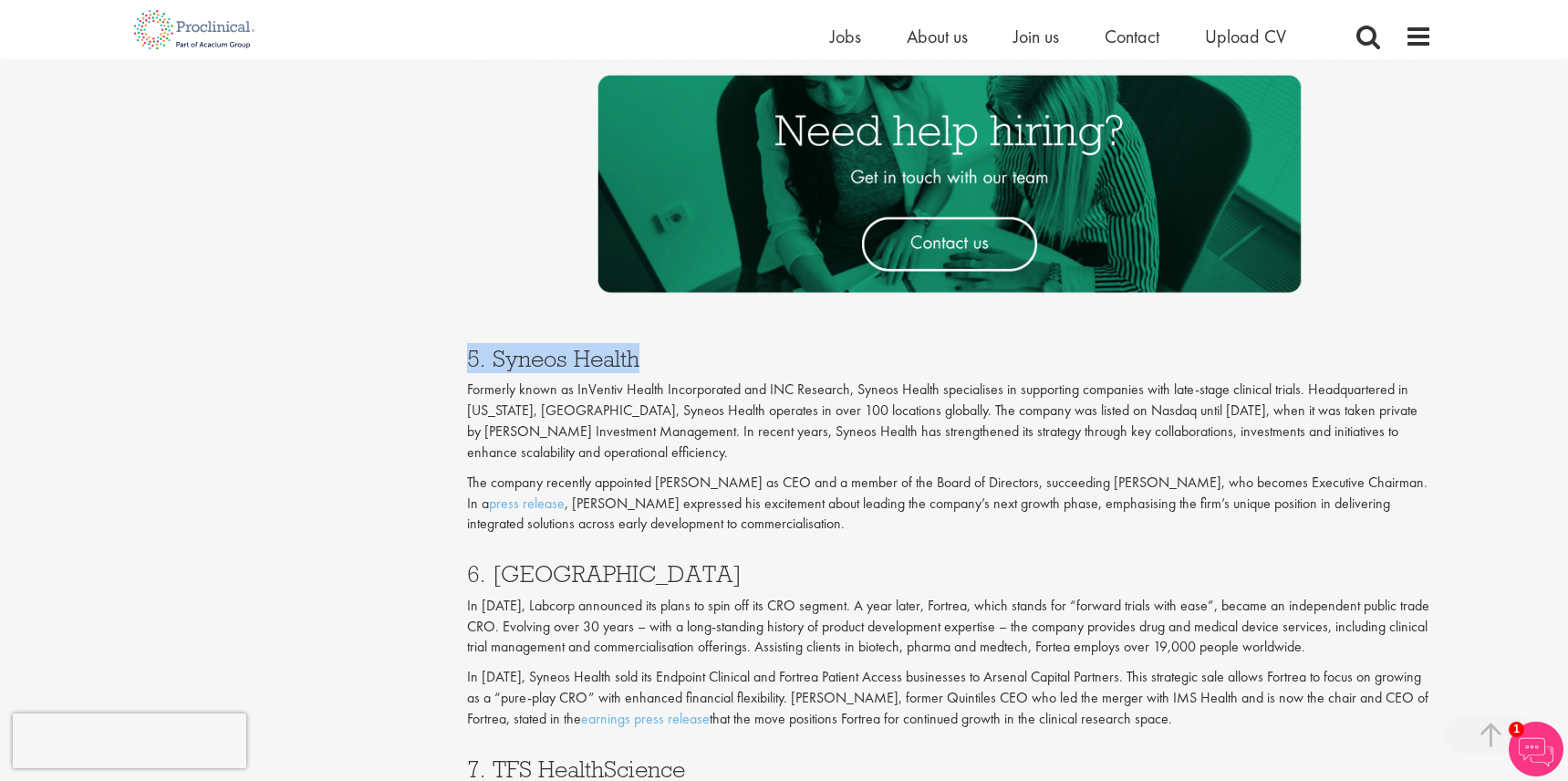
scroll to position [2897, 0]
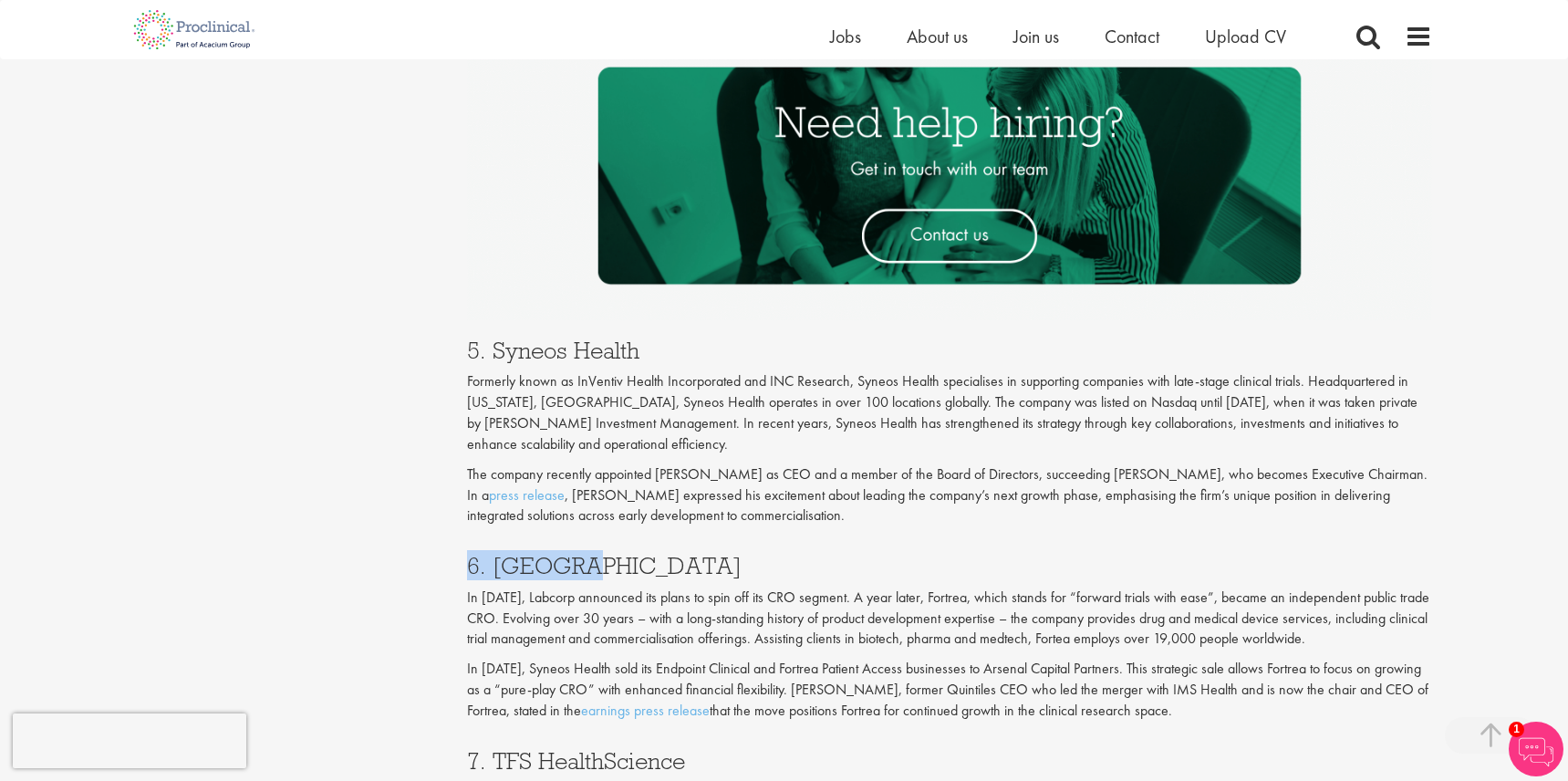
drag, startPoint x: 579, startPoint y: 500, endPoint x: 460, endPoint y: 500, distance: 119.0
copy h3 "6. Fortrea"
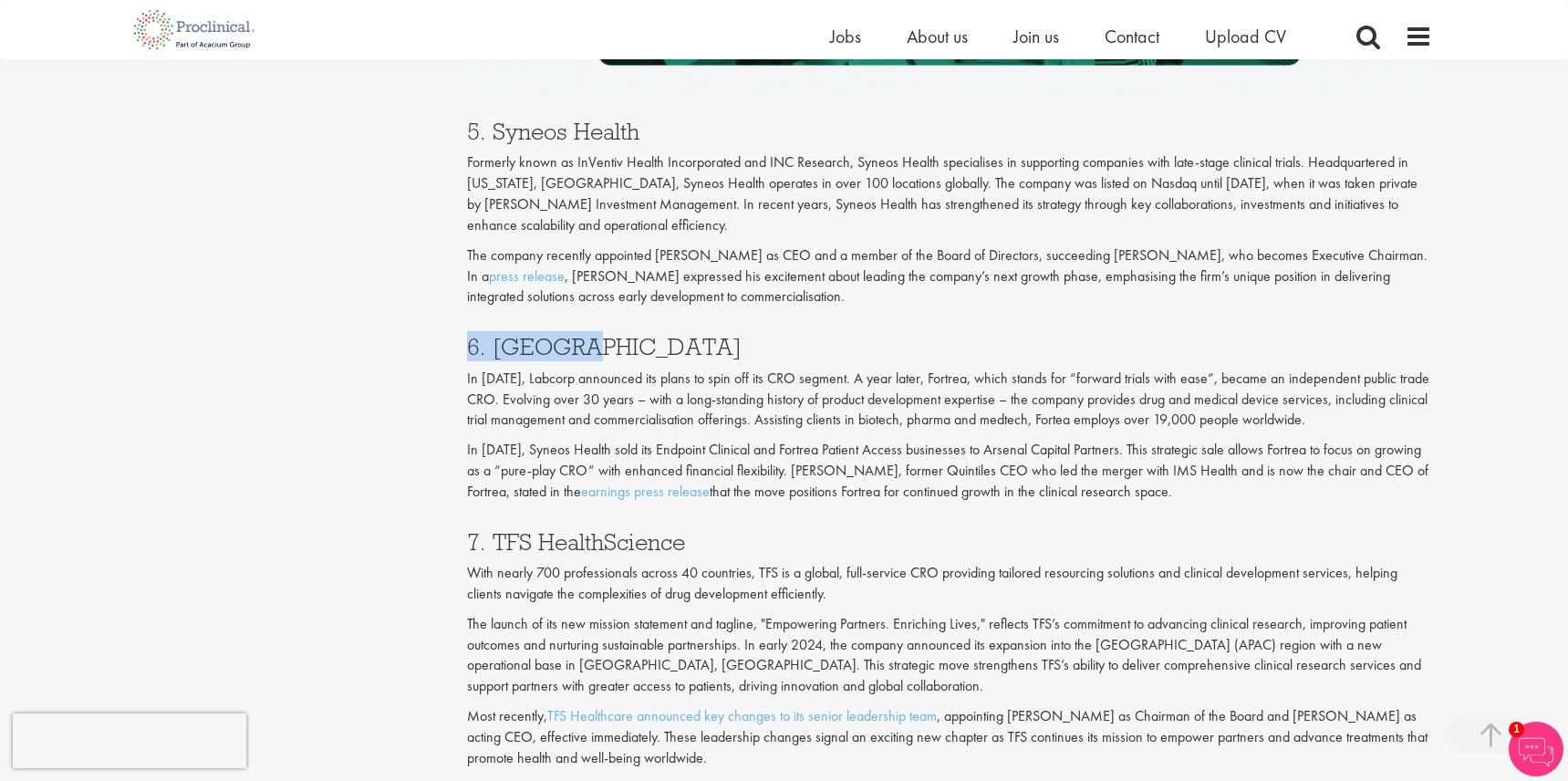
scroll to position [3151, 0]
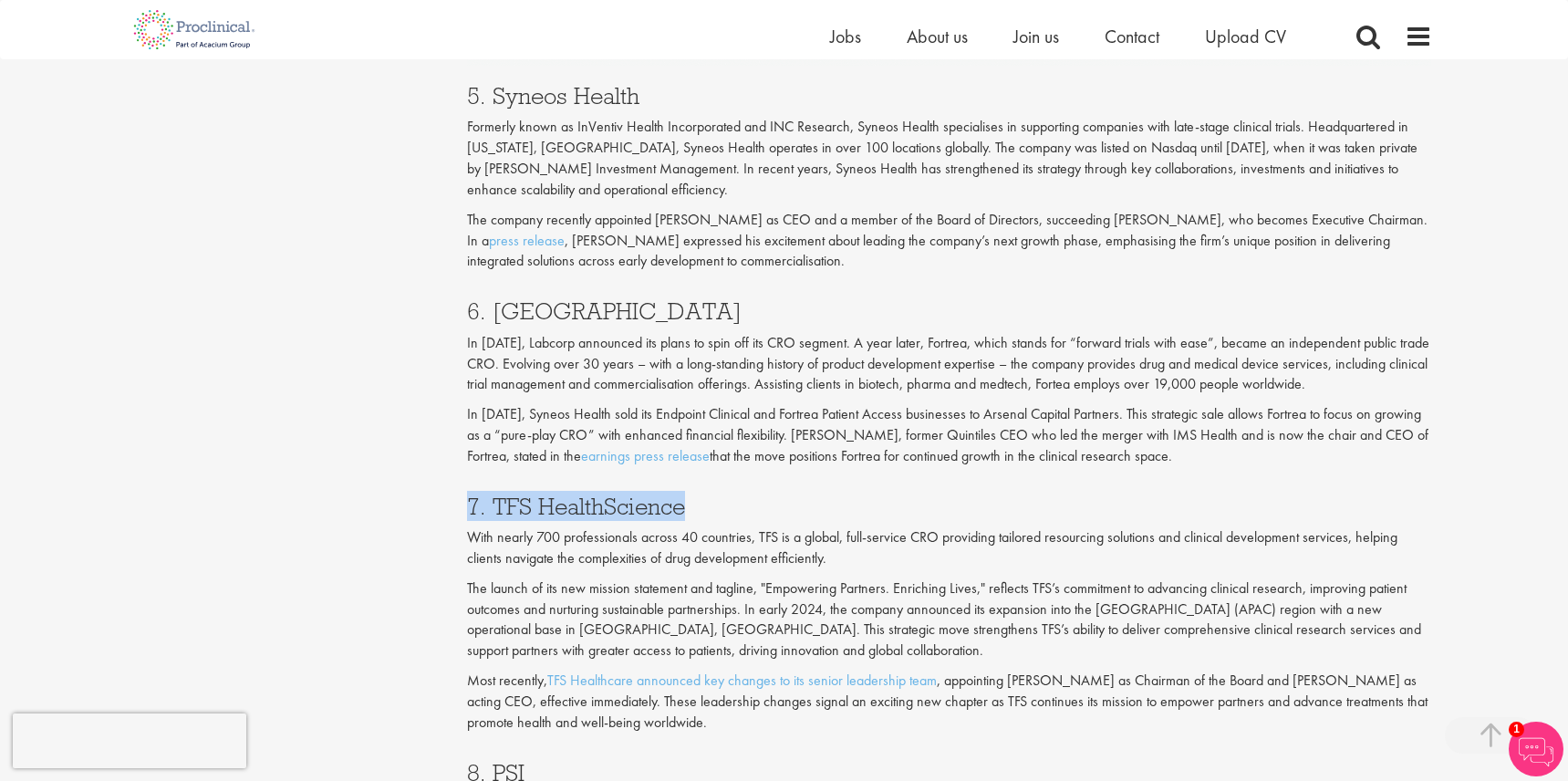
drag, startPoint x: 685, startPoint y: 440, endPoint x: 430, endPoint y: 444, distance: 255.0
copy h3 "7. TFS HealthScience"
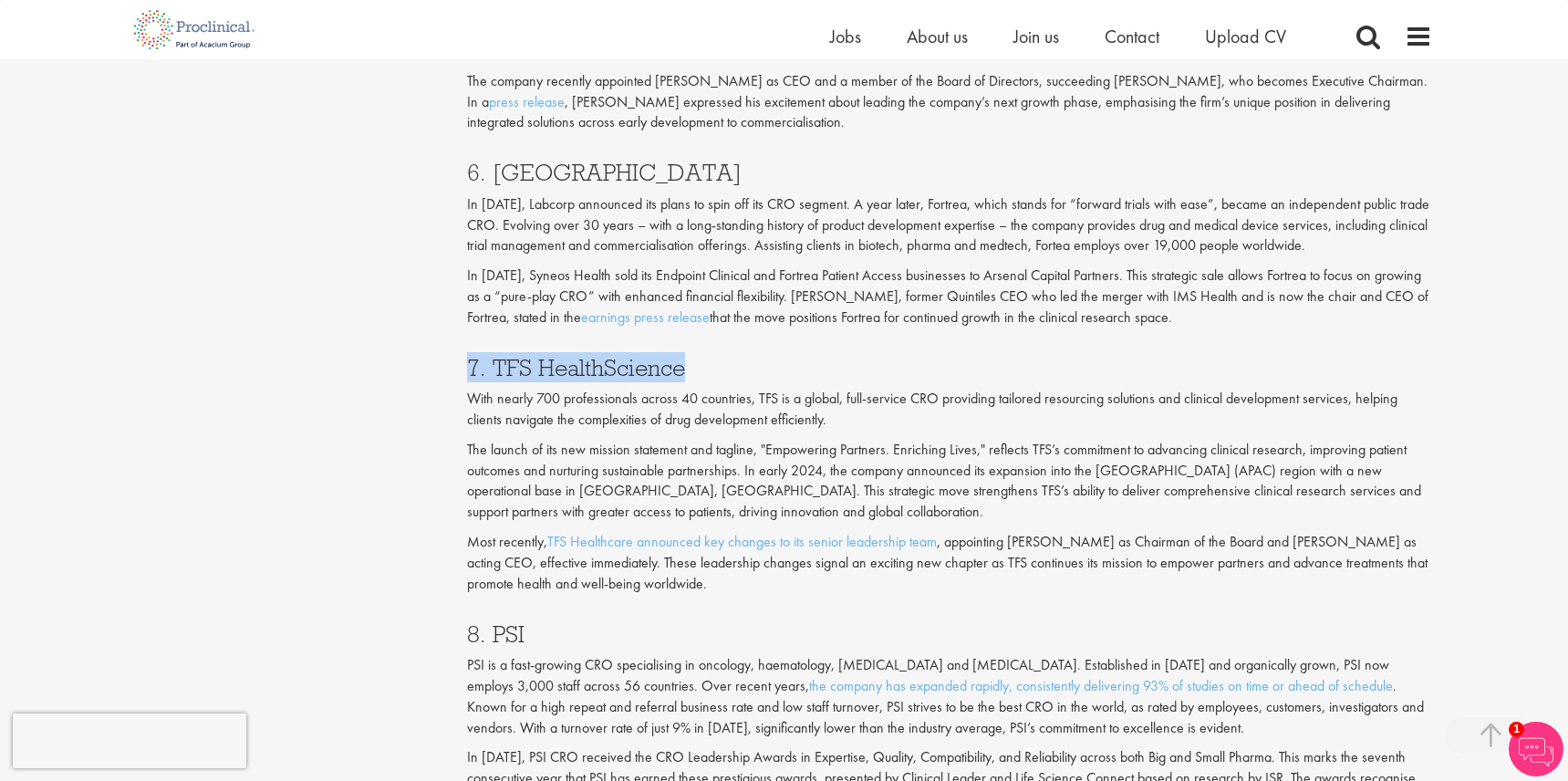
scroll to position [3393, 0]
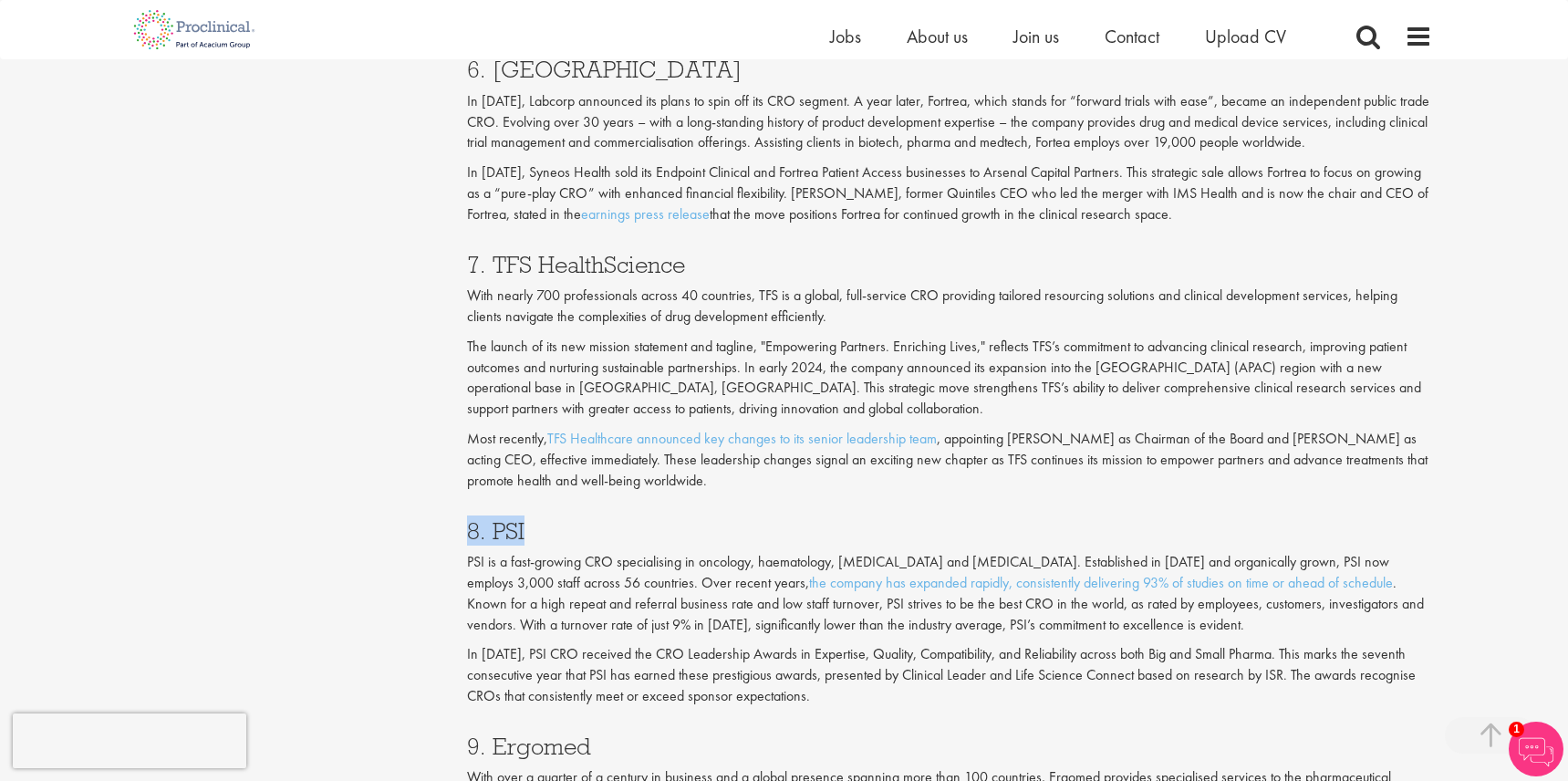
drag, startPoint x: 527, startPoint y: 458, endPoint x: 452, endPoint y: 458, distance: 75.0
copy h3 "8. PSI"
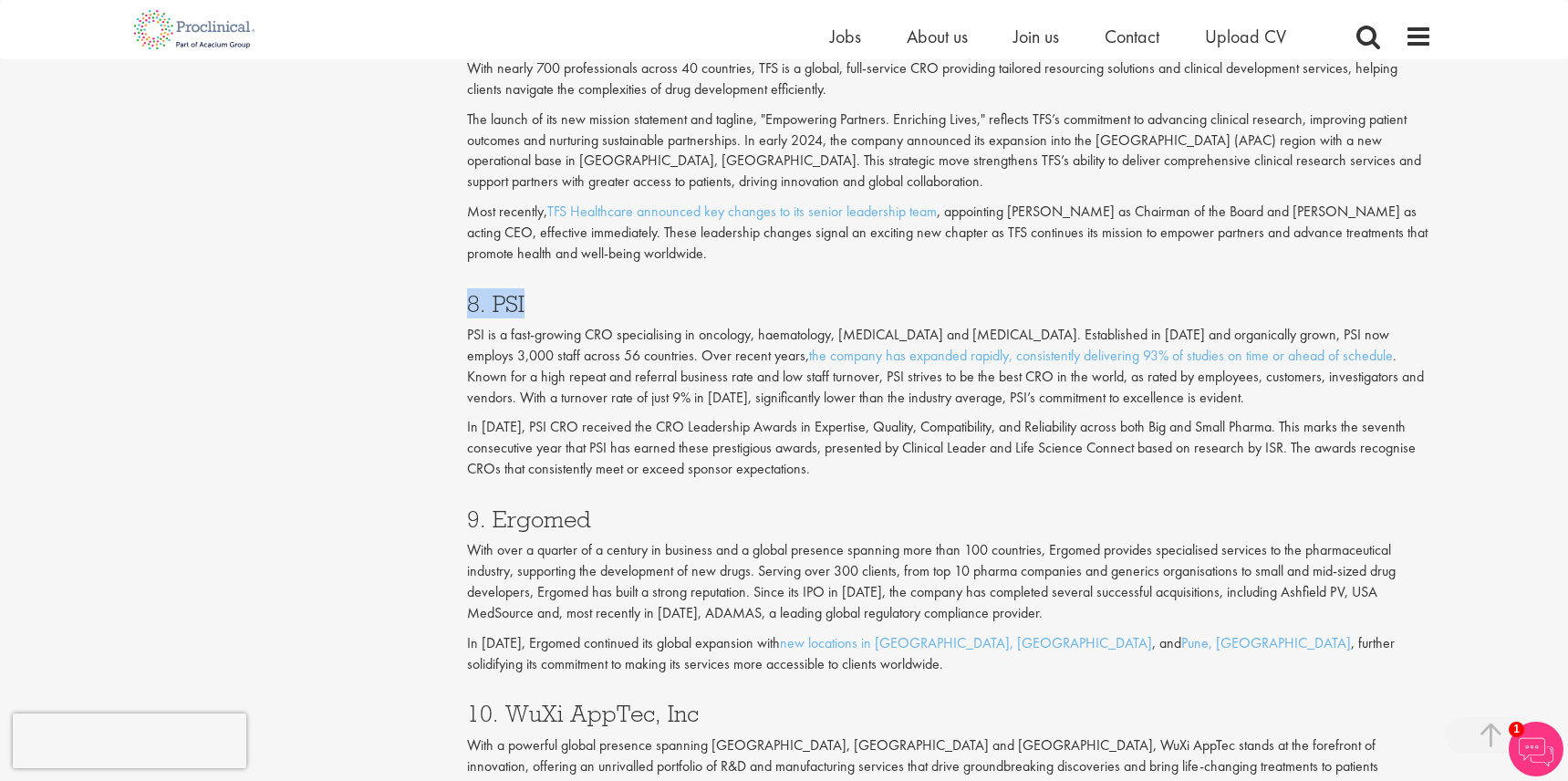
scroll to position [3642, 0]
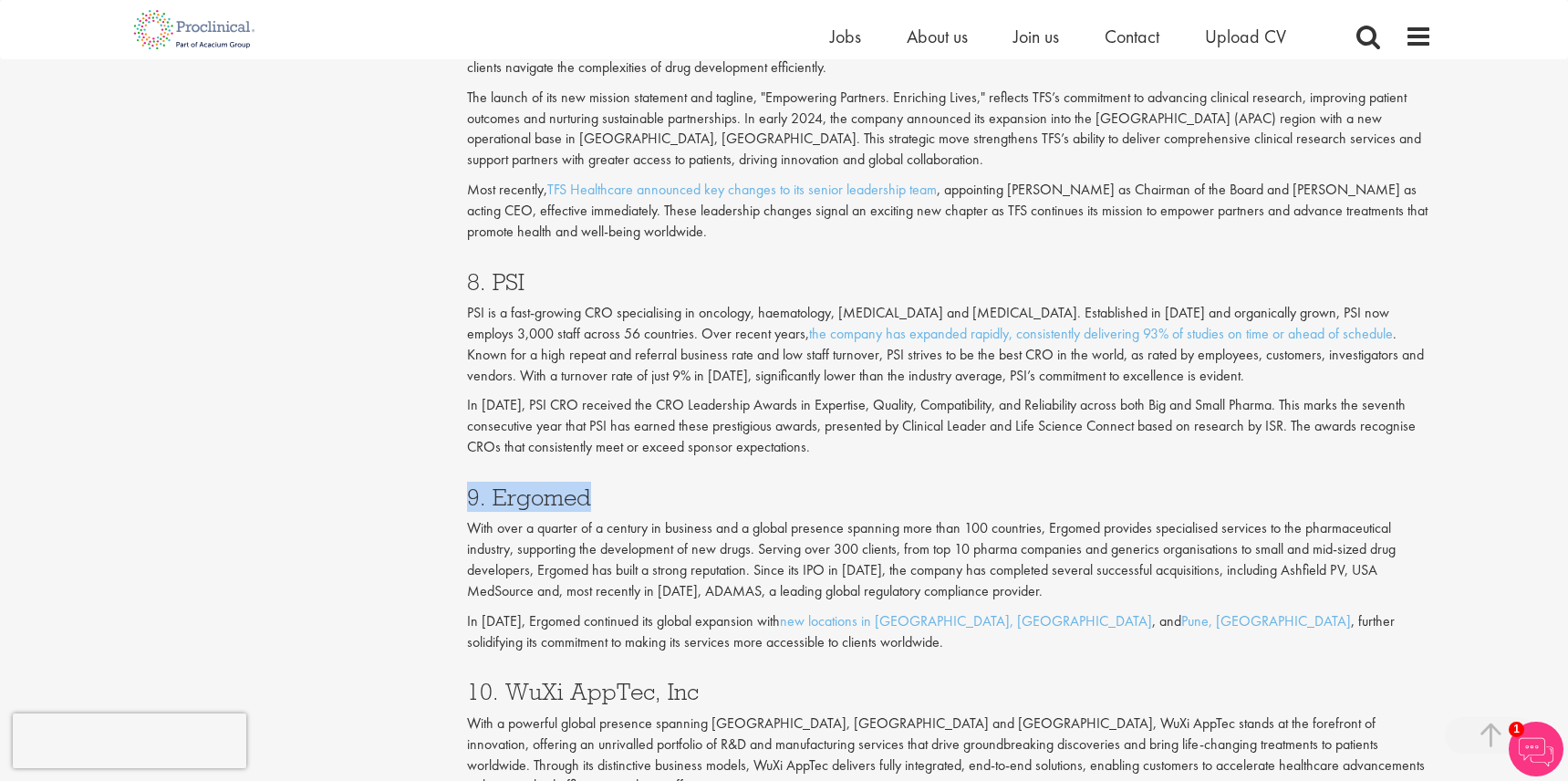
drag, startPoint x: 587, startPoint y: 418, endPoint x: 460, endPoint y: 418, distance: 127.0
copy h3 "9. Ergomed"
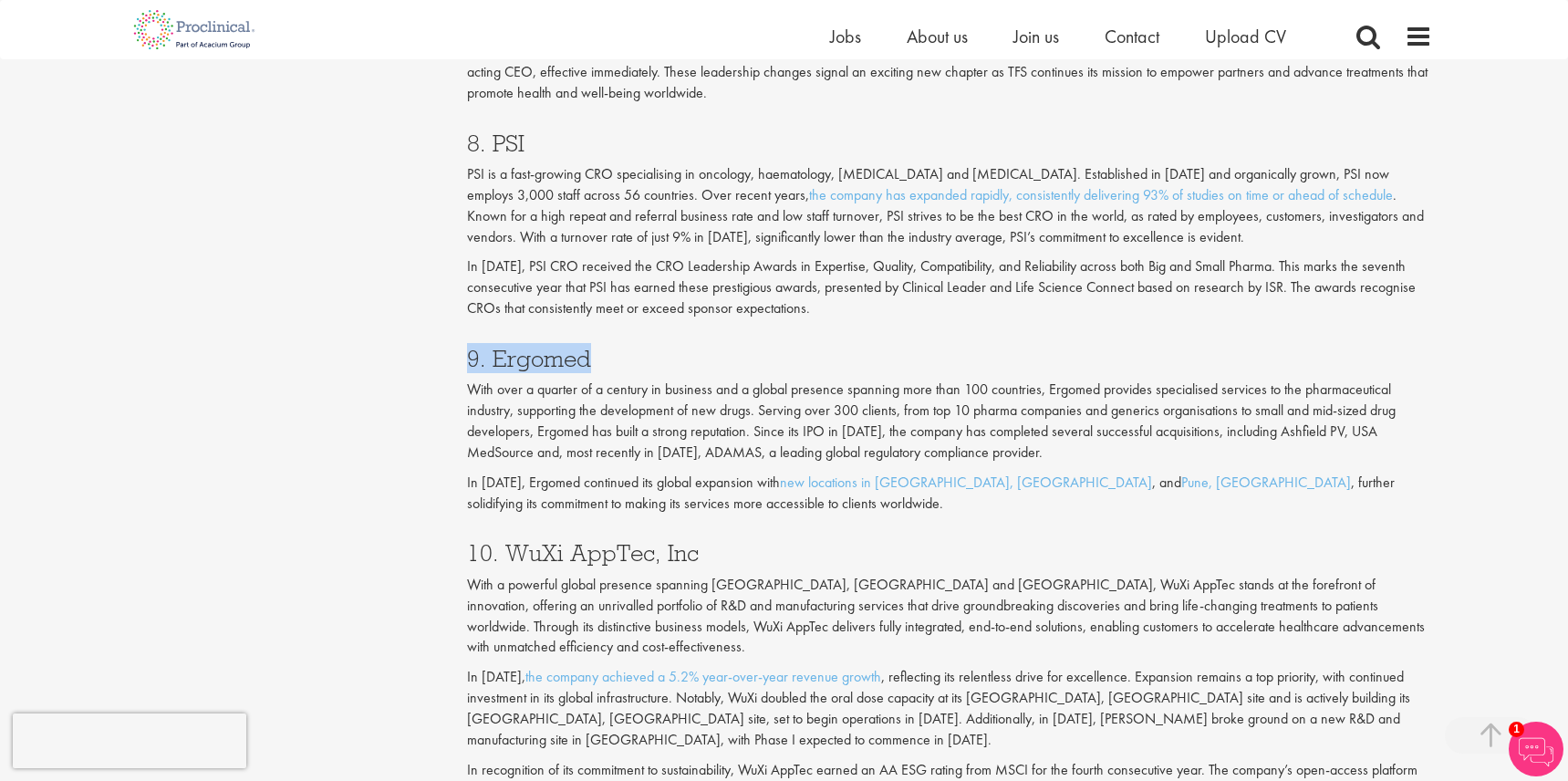
scroll to position [3824, 0]
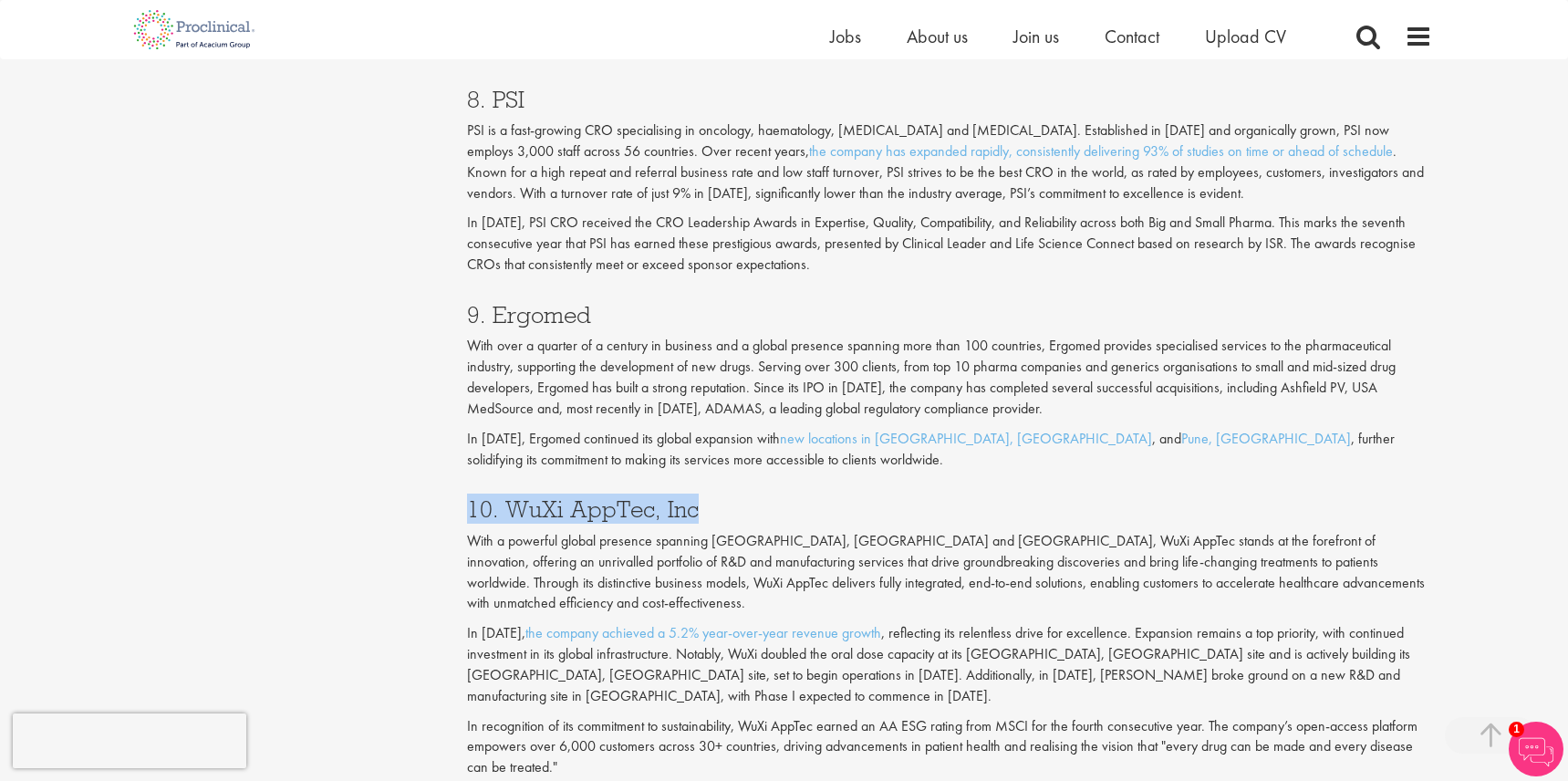
drag, startPoint x: 696, startPoint y: 424, endPoint x: 457, endPoint y: 424, distance: 239.0
copy h3 "10. WuXi AppTec, Inc"
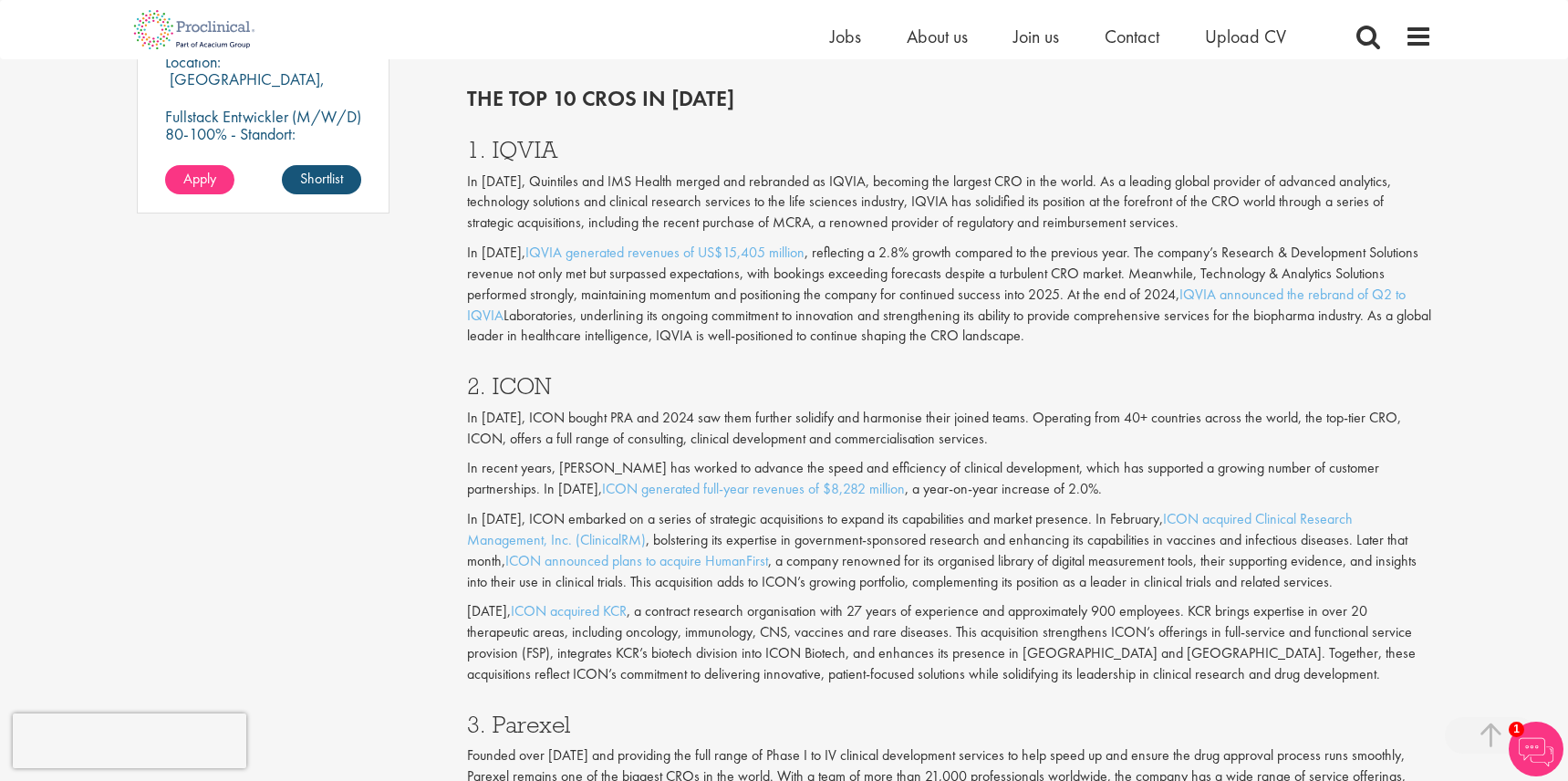
scroll to position [1508, 0]
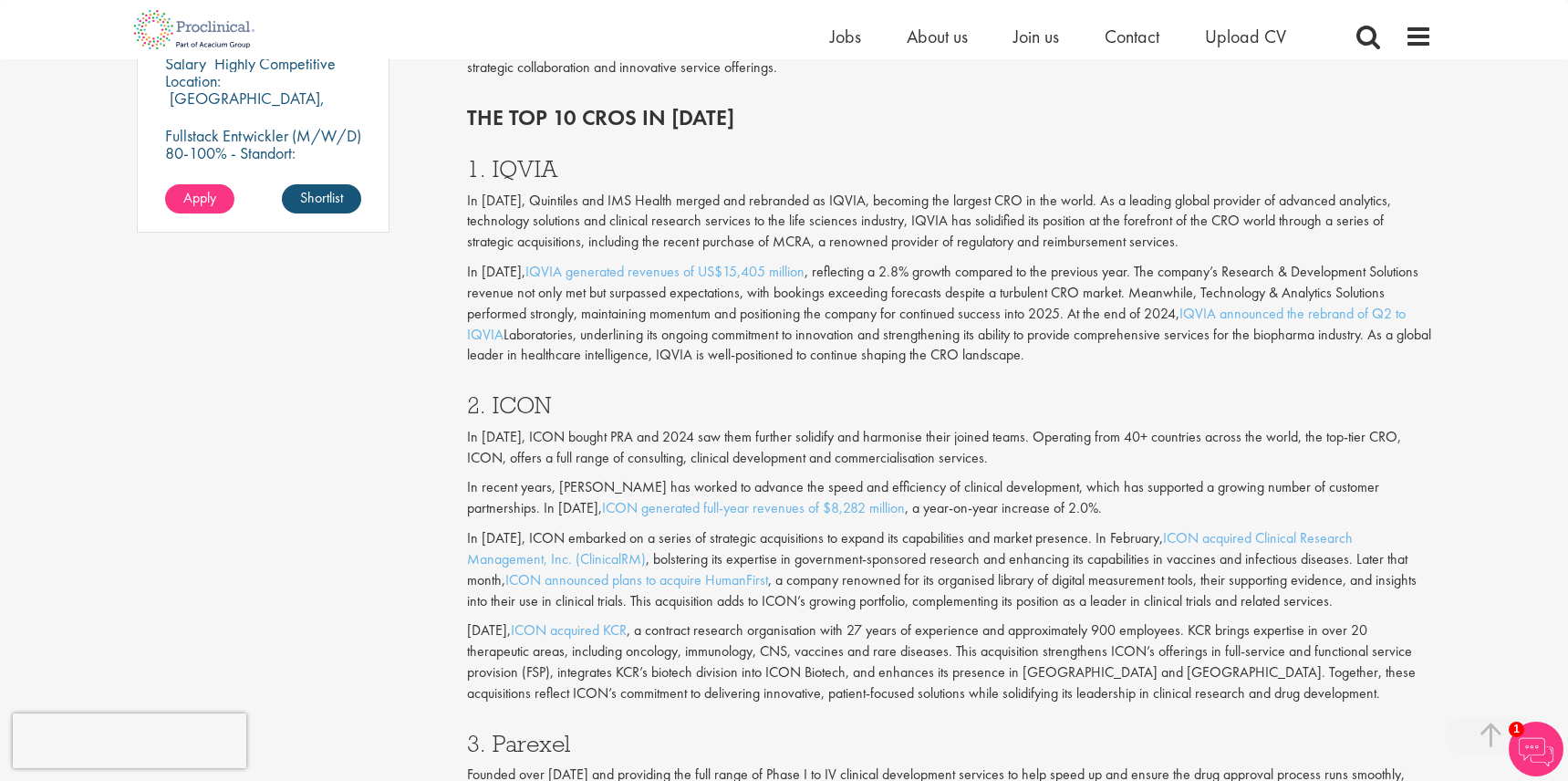
click at [560, 393] on h3 "2. ICON" at bounding box center [950, 405] width 966 height 23
drag, startPoint x: 562, startPoint y: 153, endPoint x: 457, endPoint y: 150, distance: 105.0
copy h3 "1. IQVIA"
drag, startPoint x: 556, startPoint y: 376, endPoint x: 446, endPoint y: 379, distance: 110.0
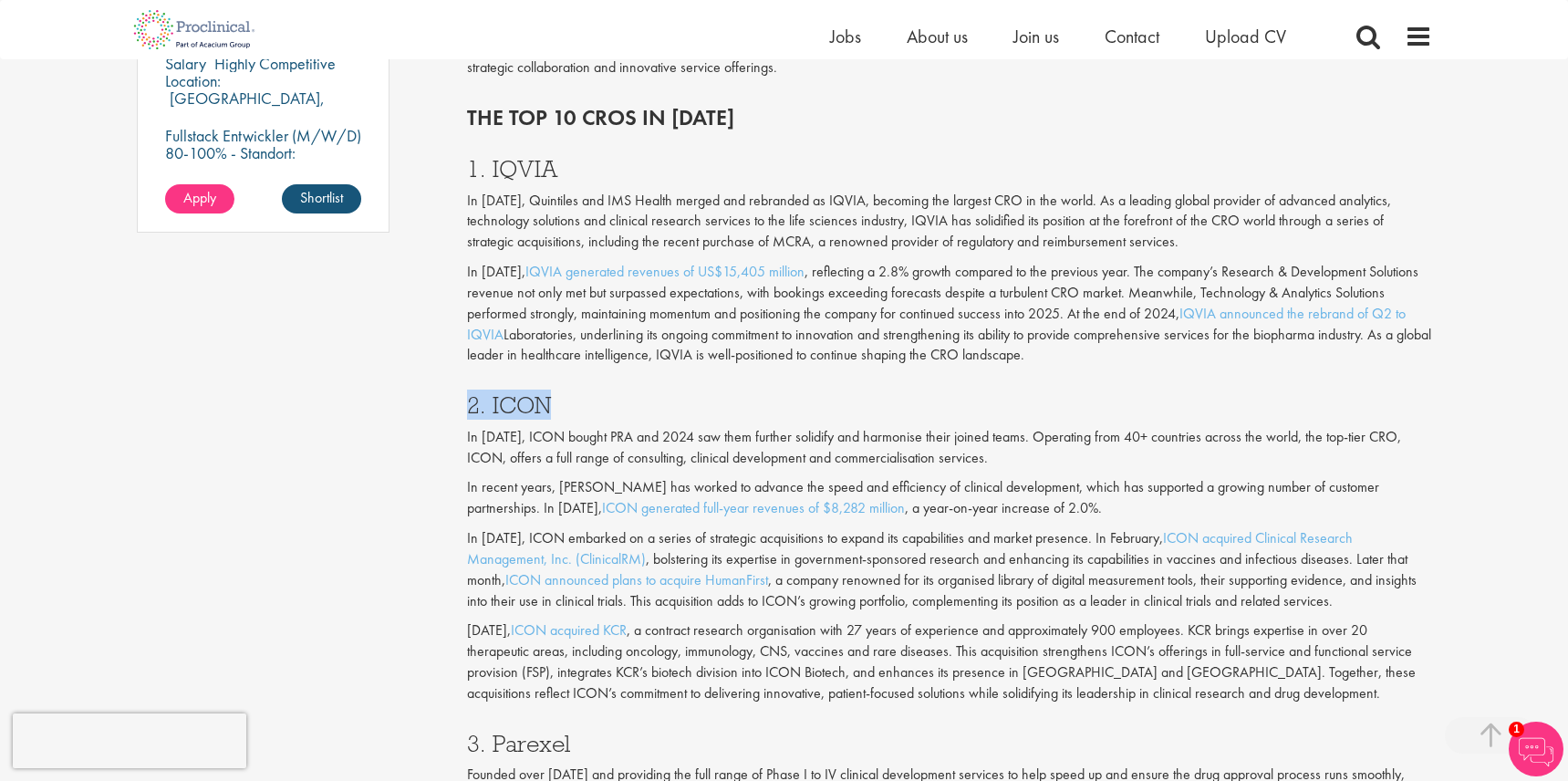
copy h3 "2. ICON"
